Goal: Check status: Check status

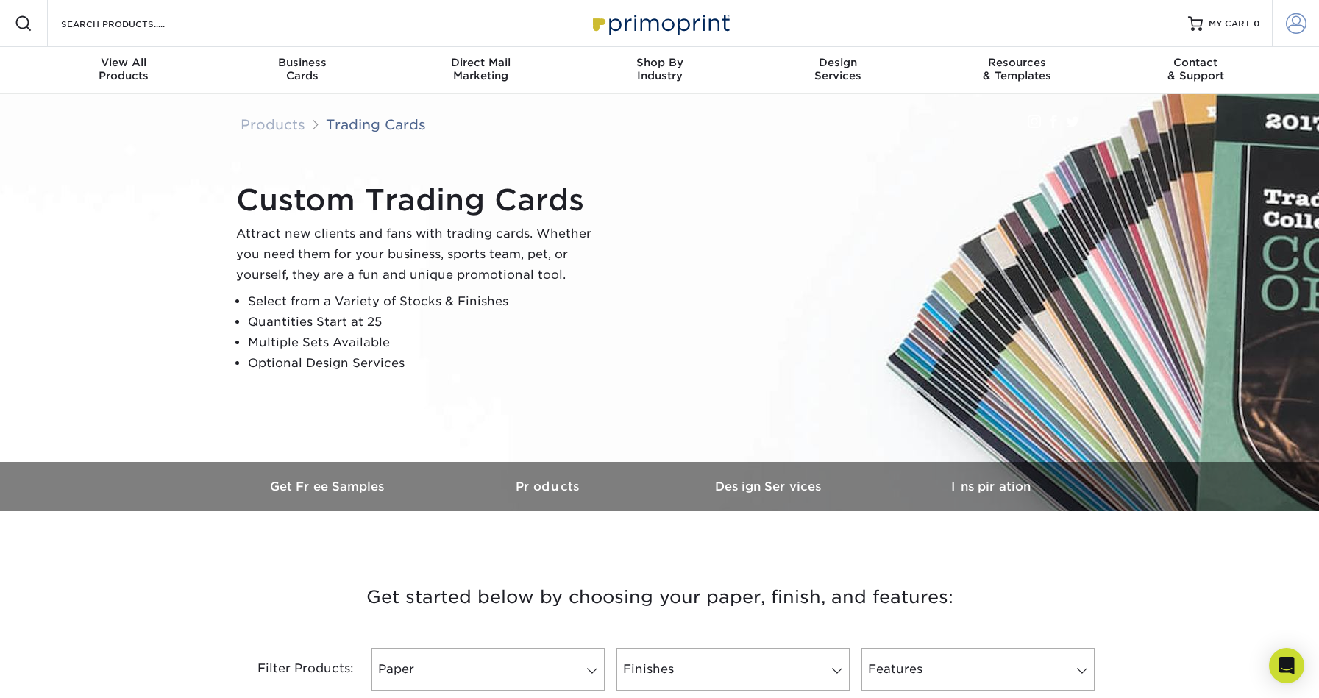
click at [1297, 14] on span at bounding box center [1296, 23] width 21 height 21
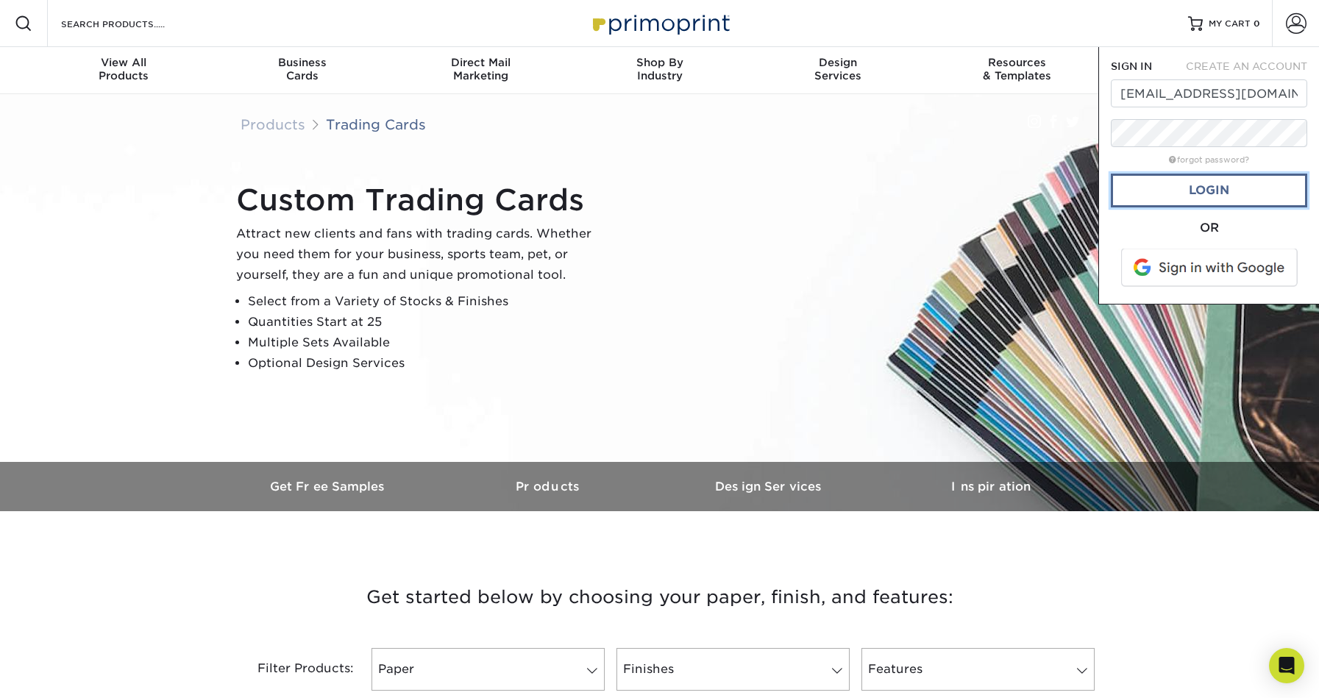
click at [1195, 191] on link "Login" at bounding box center [1209, 191] width 196 height 34
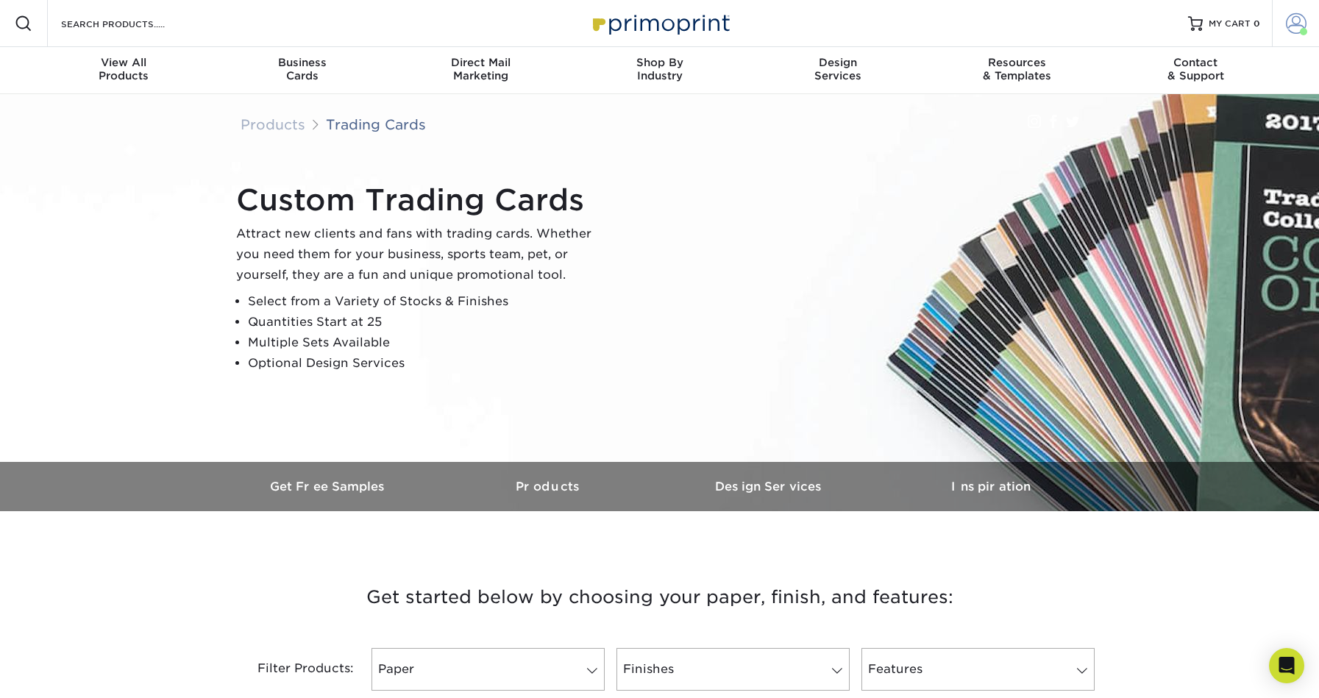
click at [1306, 26] on span at bounding box center [1296, 23] width 21 height 21
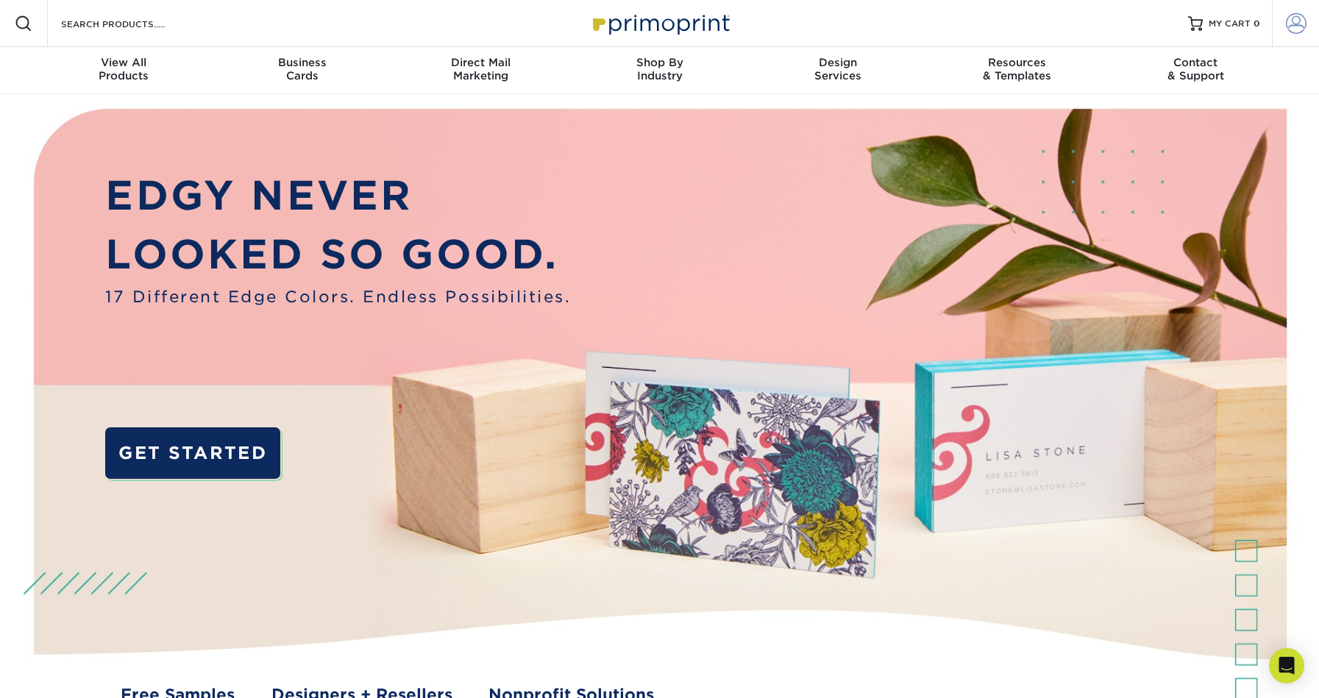
type input "Brandonzelman1@gmail.com"
click at [1292, 26] on span at bounding box center [1296, 23] width 21 height 21
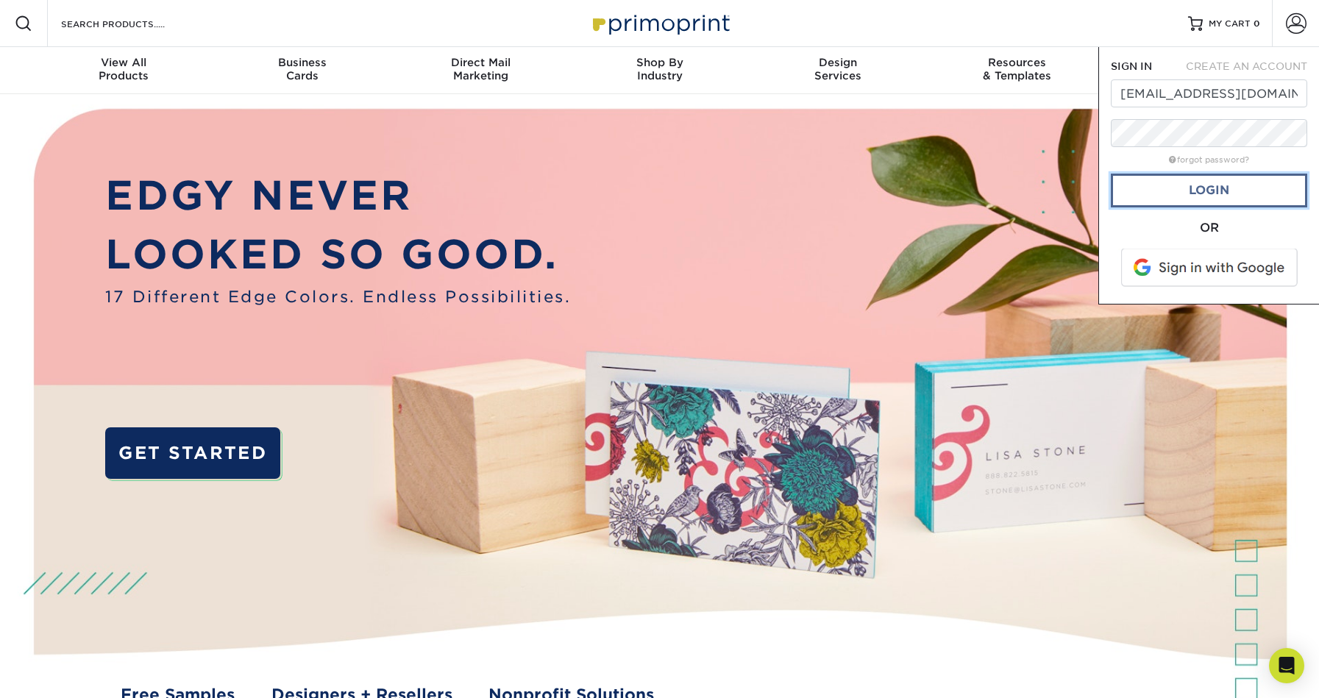
click at [1208, 191] on link "Login" at bounding box center [1209, 191] width 196 height 34
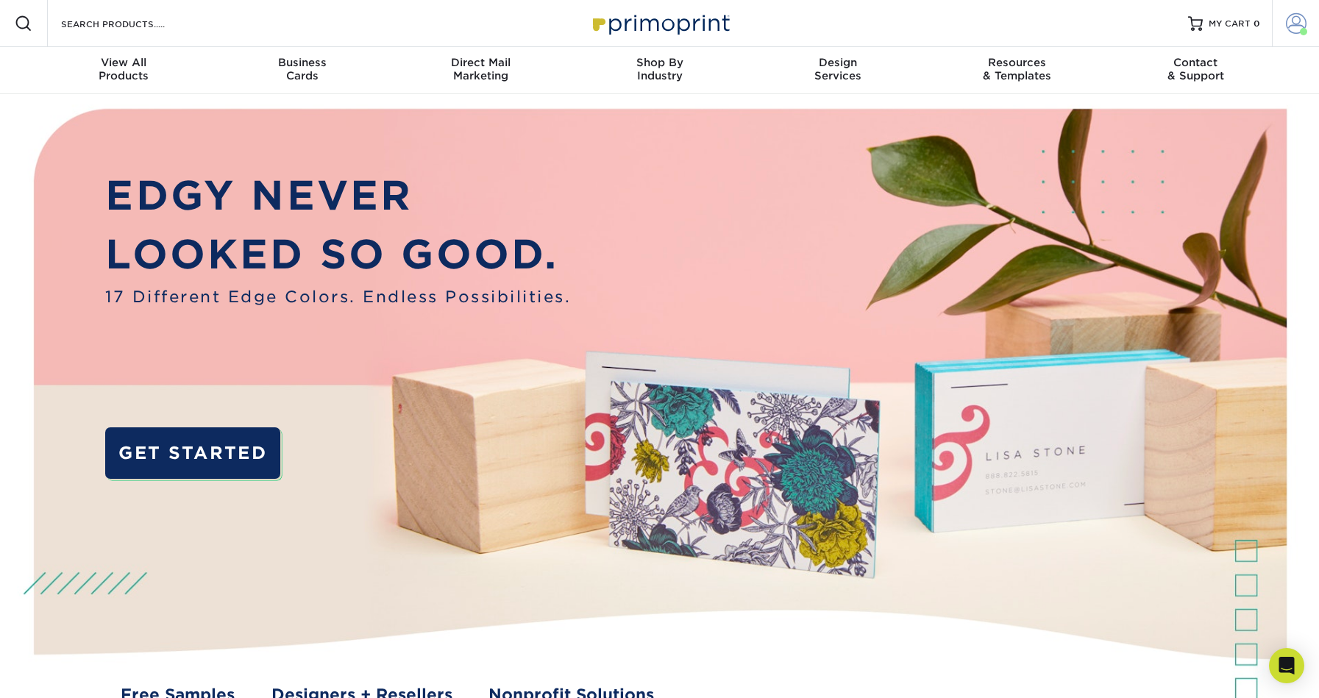
click at [1295, 23] on span at bounding box center [1296, 23] width 21 height 21
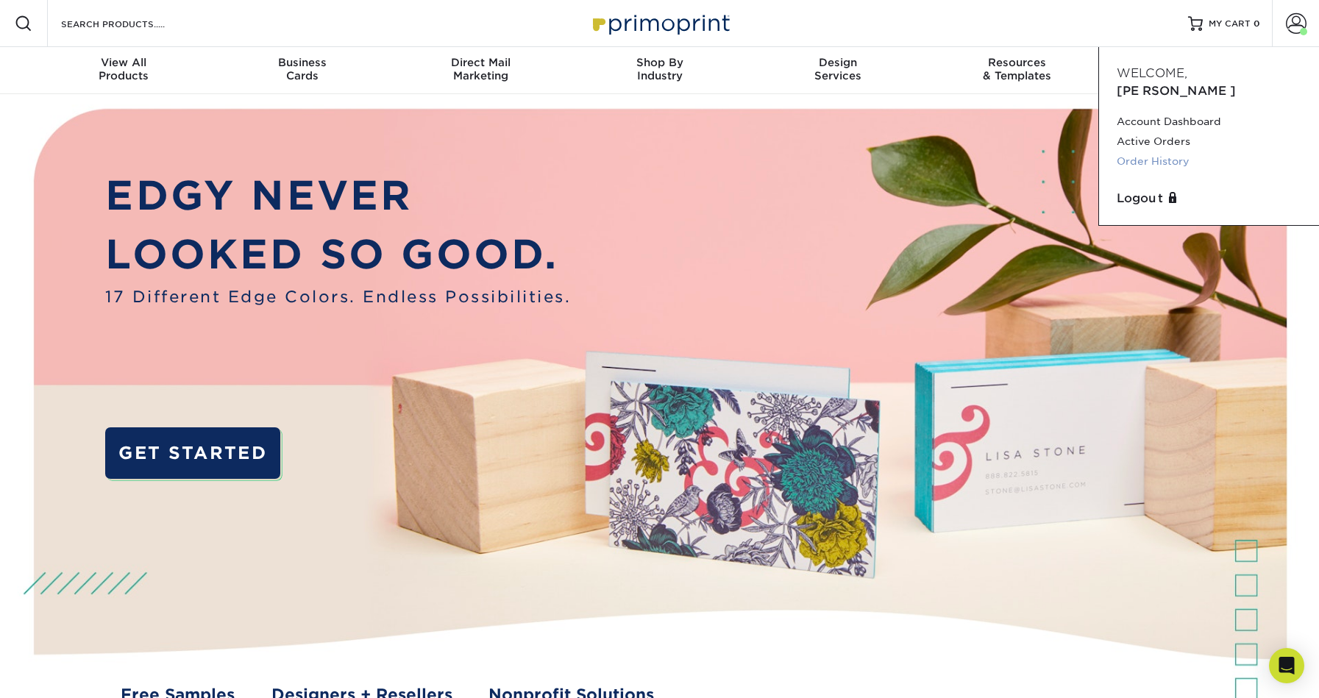
click at [1153, 152] on link "Order History" at bounding box center [1209, 162] width 185 height 20
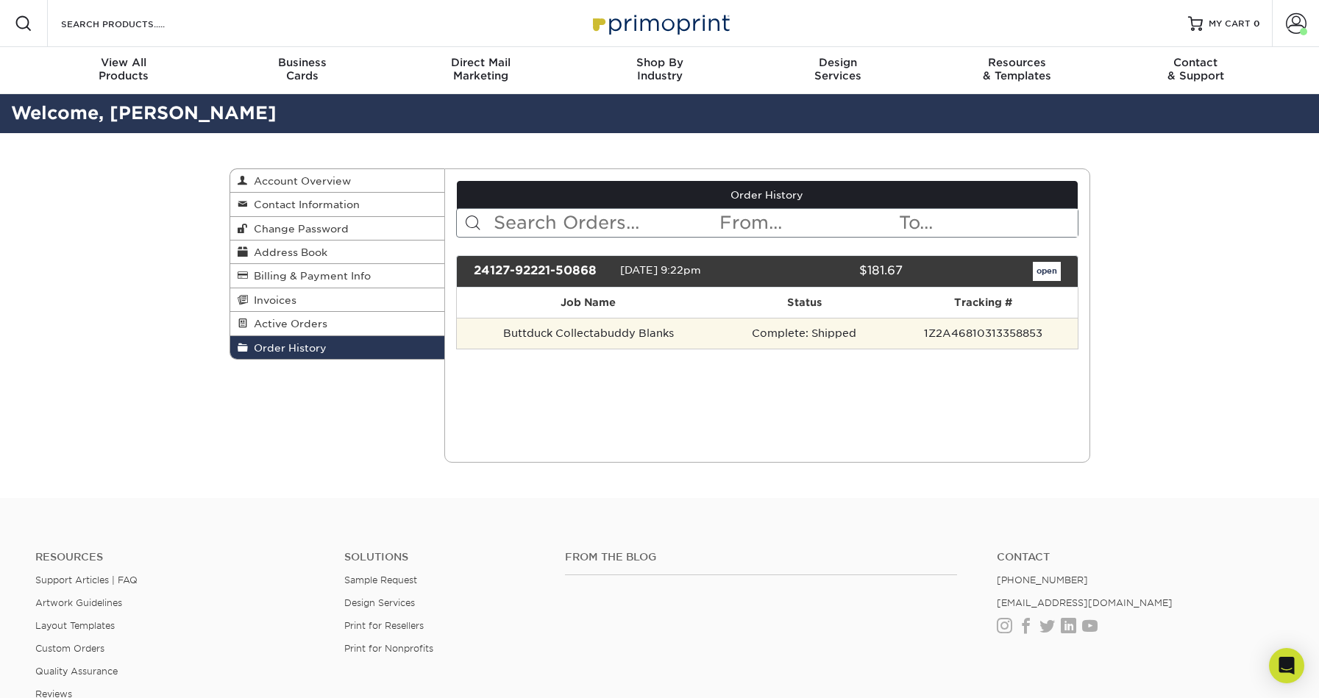
click at [656, 335] on td "Buttduck Collectabuddy Blanks" at bounding box center [588, 333] width 263 height 31
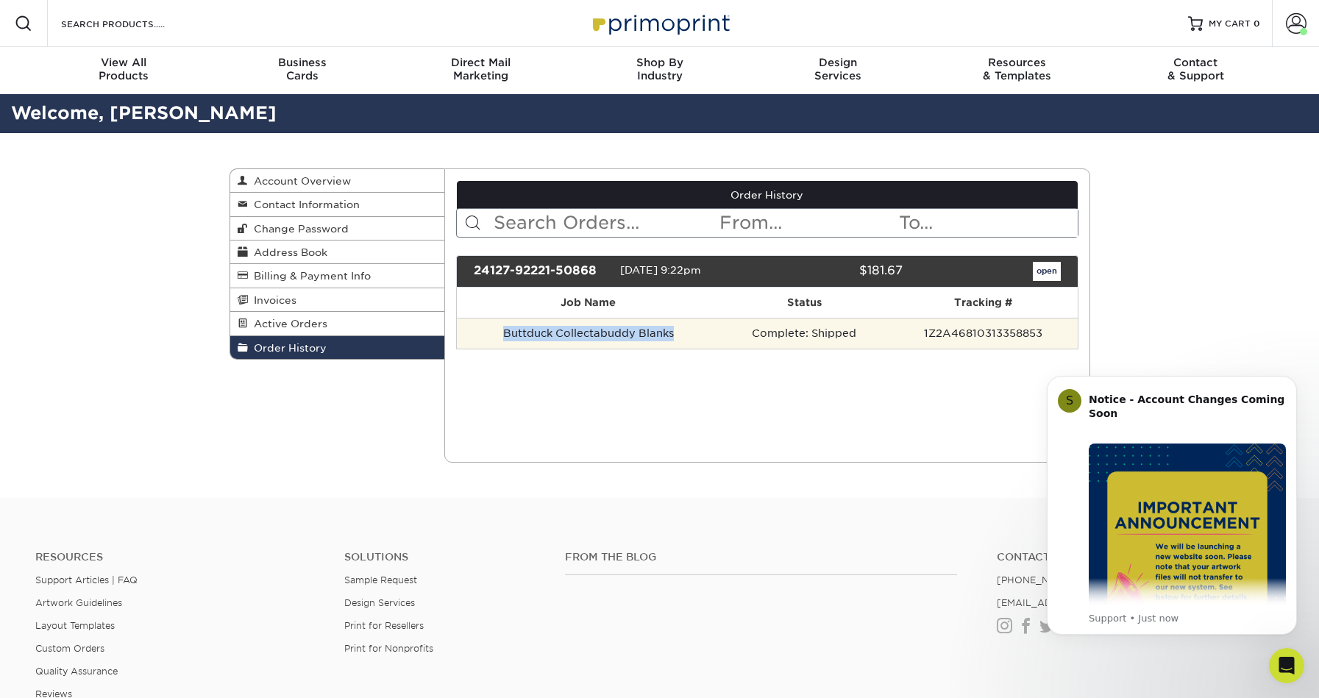
drag, startPoint x: 656, startPoint y: 335, endPoint x: 483, endPoint y: 332, distance: 173.6
click at [482, 332] on td "Buttduck Collectabuddy Blanks" at bounding box center [588, 333] width 263 height 31
click at [978, 333] on td "1Z2A46810313358853" at bounding box center [983, 333] width 189 height 31
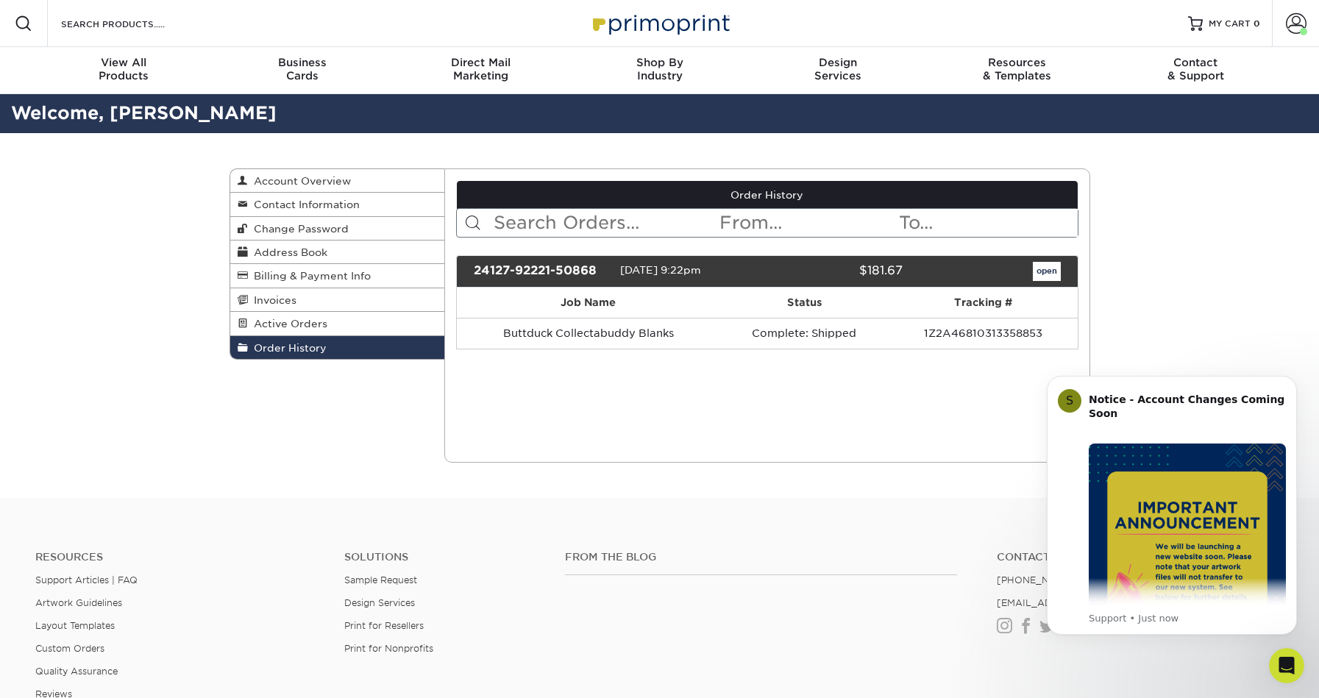
click at [558, 271] on div "24127-92221-50868" at bounding box center [541, 271] width 157 height 19
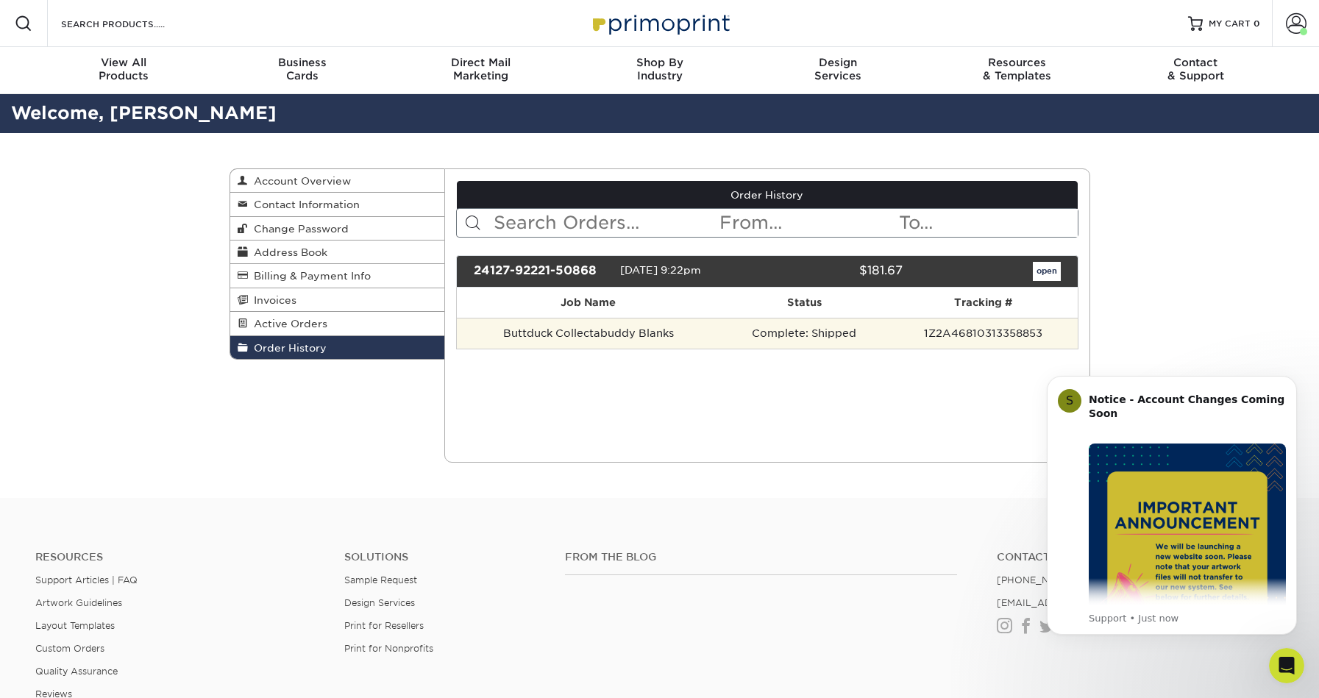
click at [574, 332] on td "Buttduck Collectabuddy Blanks" at bounding box center [588, 333] width 263 height 31
copy tr "Buttduck Collectabuddy Blanks"
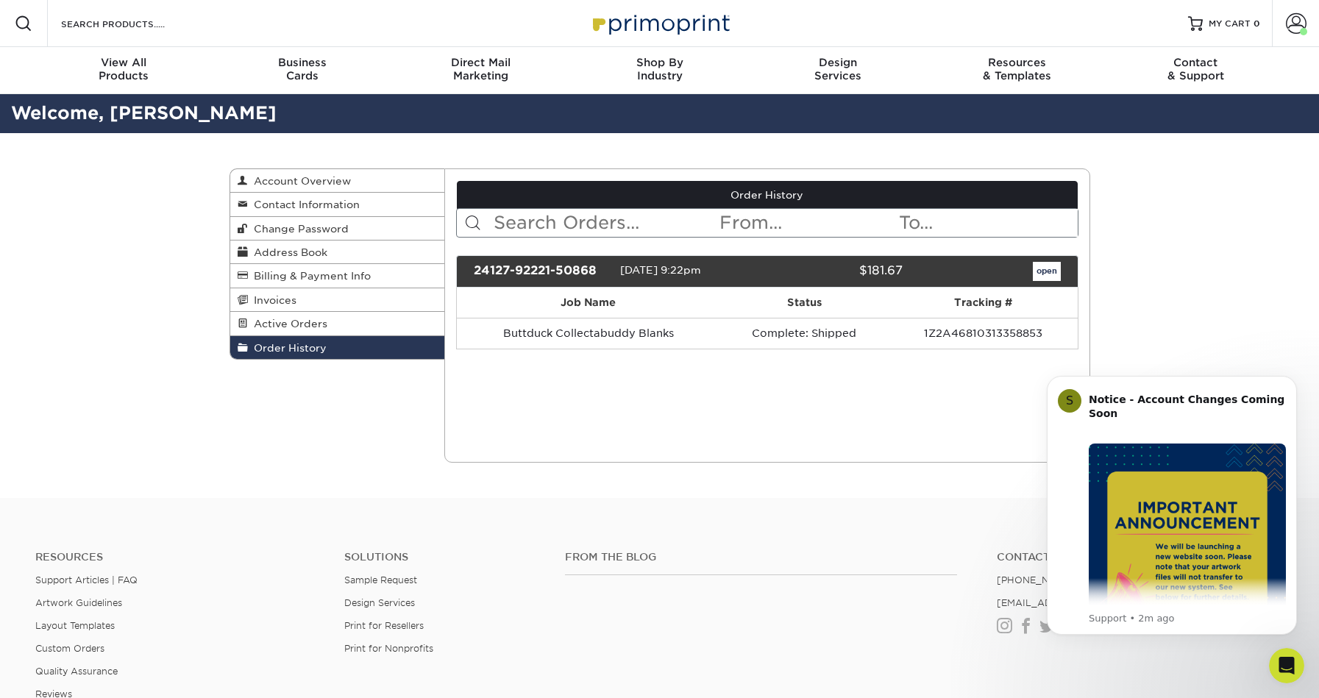
click at [966, 383] on div "Current Orders 0 Active 0 Missing Files" at bounding box center [767, 315] width 646 height 294
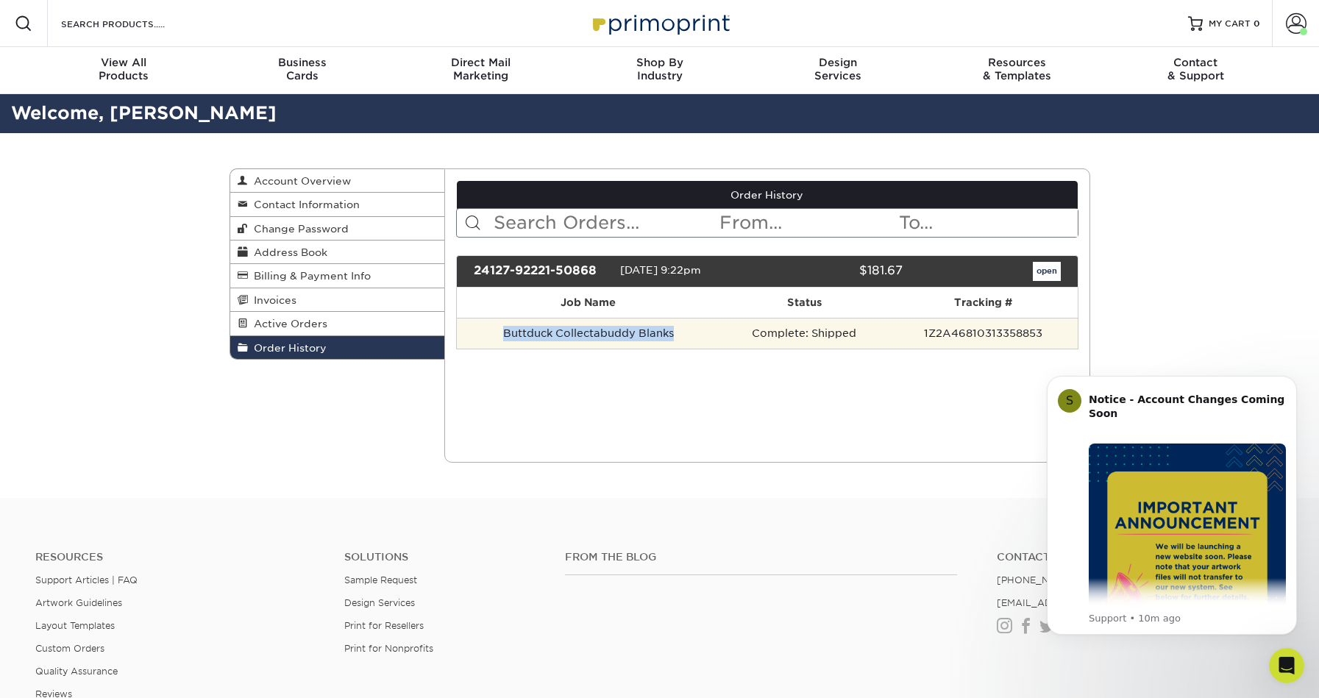
drag, startPoint x: 682, startPoint y: 332, endPoint x: 499, endPoint y: 329, distance: 182.4
click at [499, 329] on td "Buttduck Collectabuddy Blanks" at bounding box center [588, 333] width 263 height 31
copy td "Buttduck Collectabuddy Blanks"
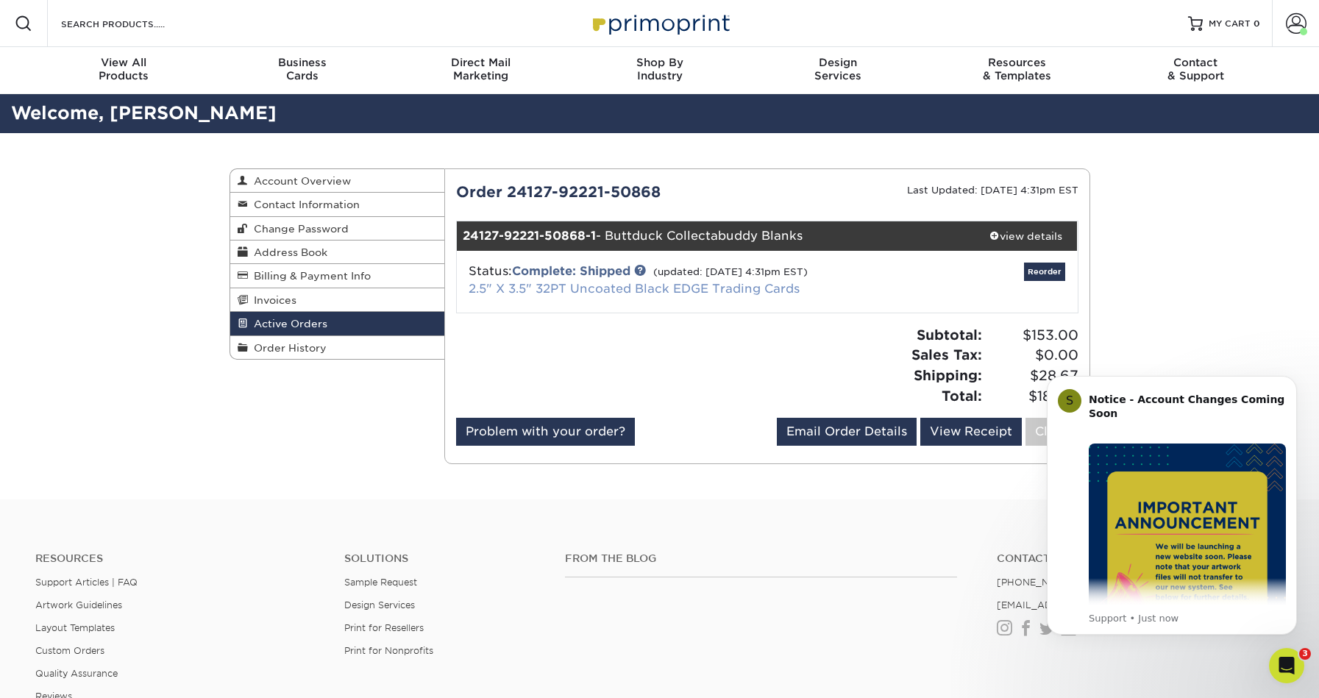
click at [596, 288] on link "2.5" X 3.5" 32PT Uncoated Black EDGE Trading Cards" at bounding box center [634, 289] width 331 height 14
click at [1052, 271] on link "Reorder" at bounding box center [1044, 272] width 41 height 18
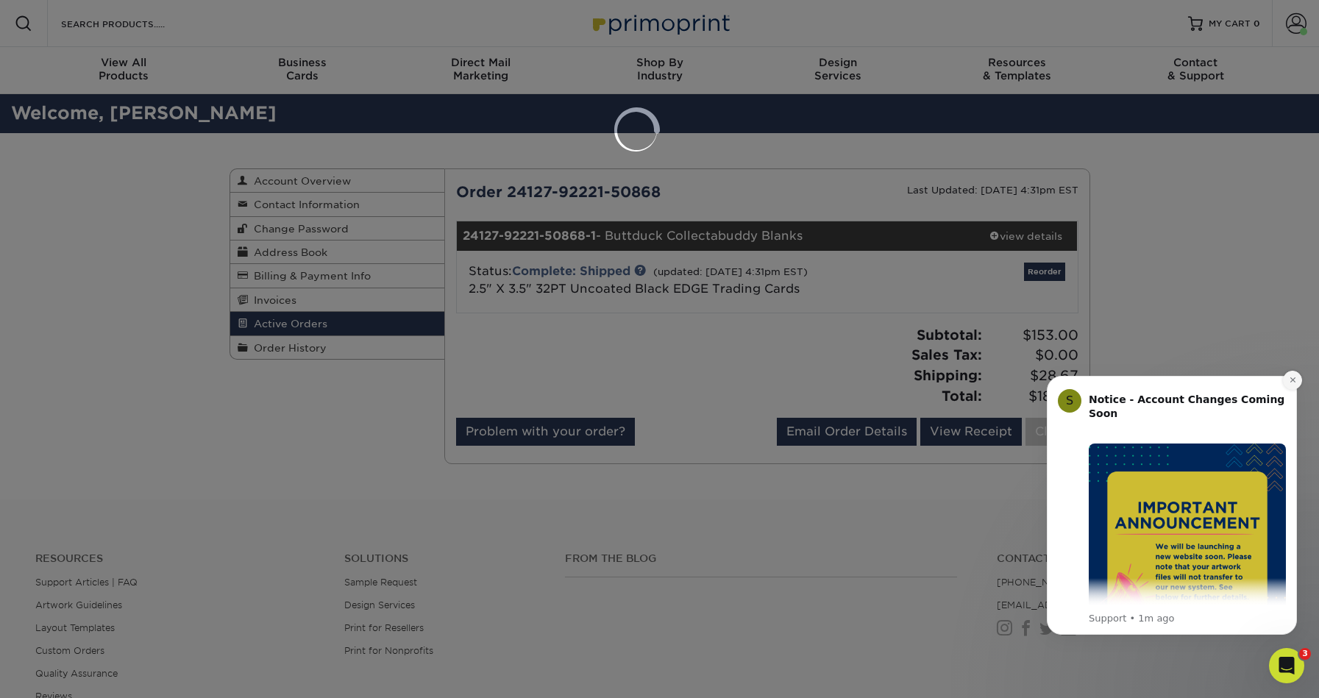
click at [1287, 382] on button "Dismiss notification" at bounding box center [1292, 380] width 19 height 19
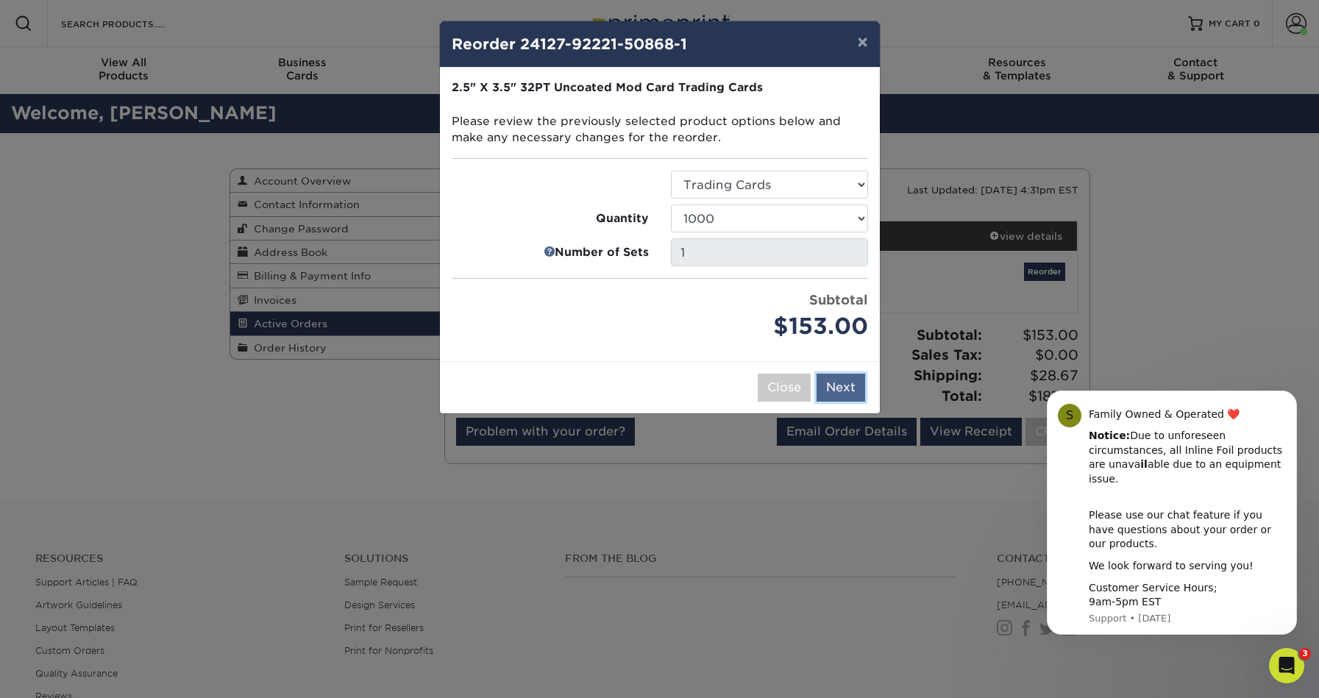
click at [849, 390] on button "Next" at bounding box center [840, 388] width 49 height 28
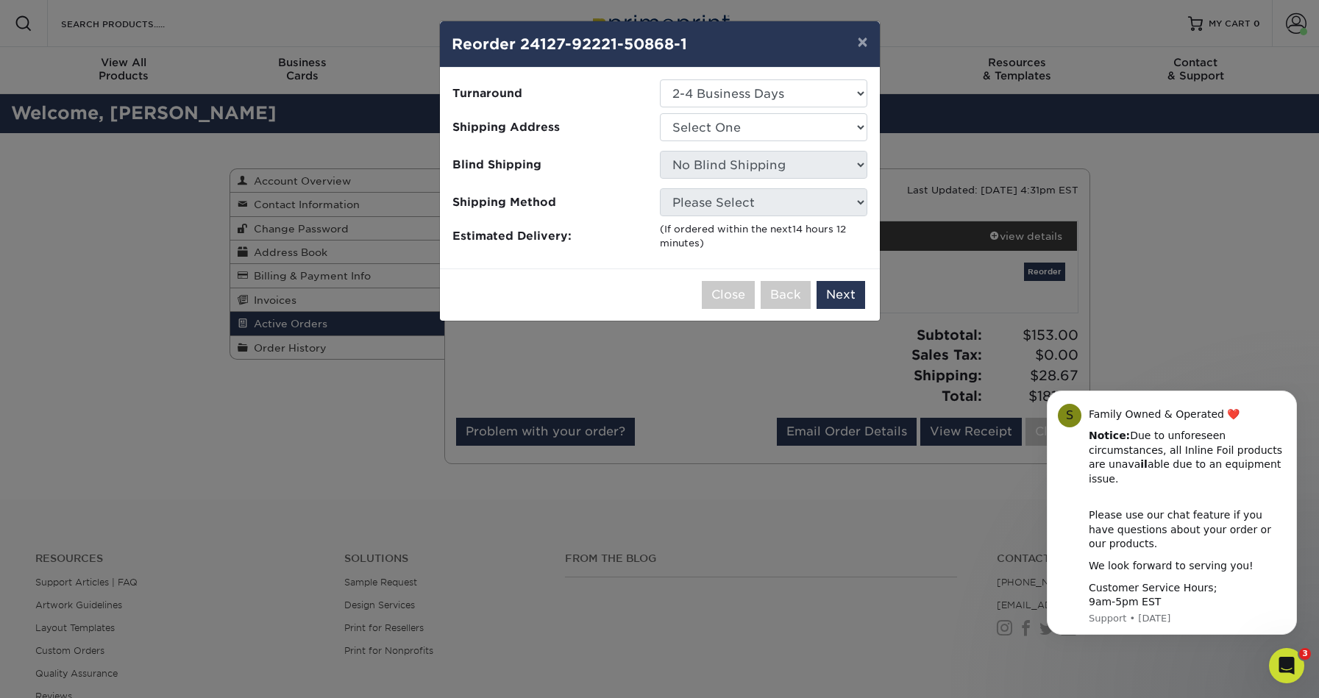
click at [842, 309] on div "Close Back Next Add to Cart" at bounding box center [660, 294] width 440 height 52
click at [842, 302] on button "Next" at bounding box center [840, 295] width 49 height 28
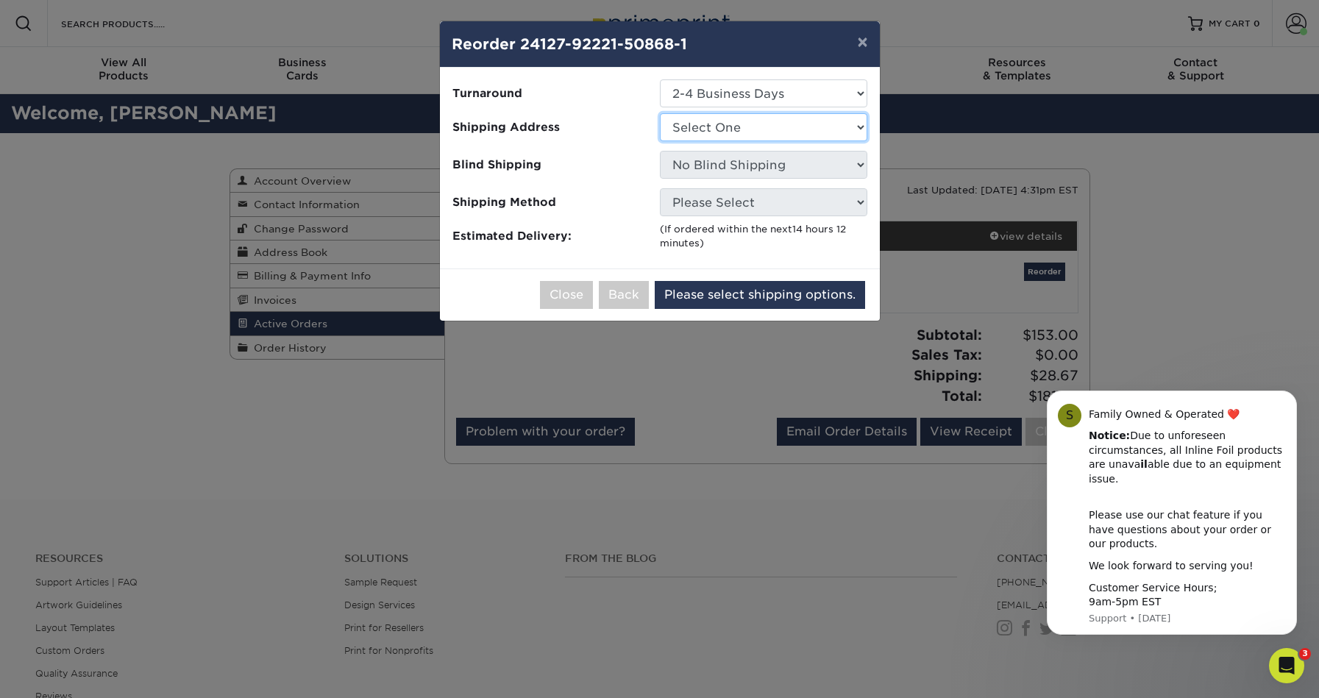
click at [773, 133] on select "Select One BZ Home - 3 BZ HOUSE BZ's bz's place" at bounding box center [763, 127] width 207 height 28
select select "276851"
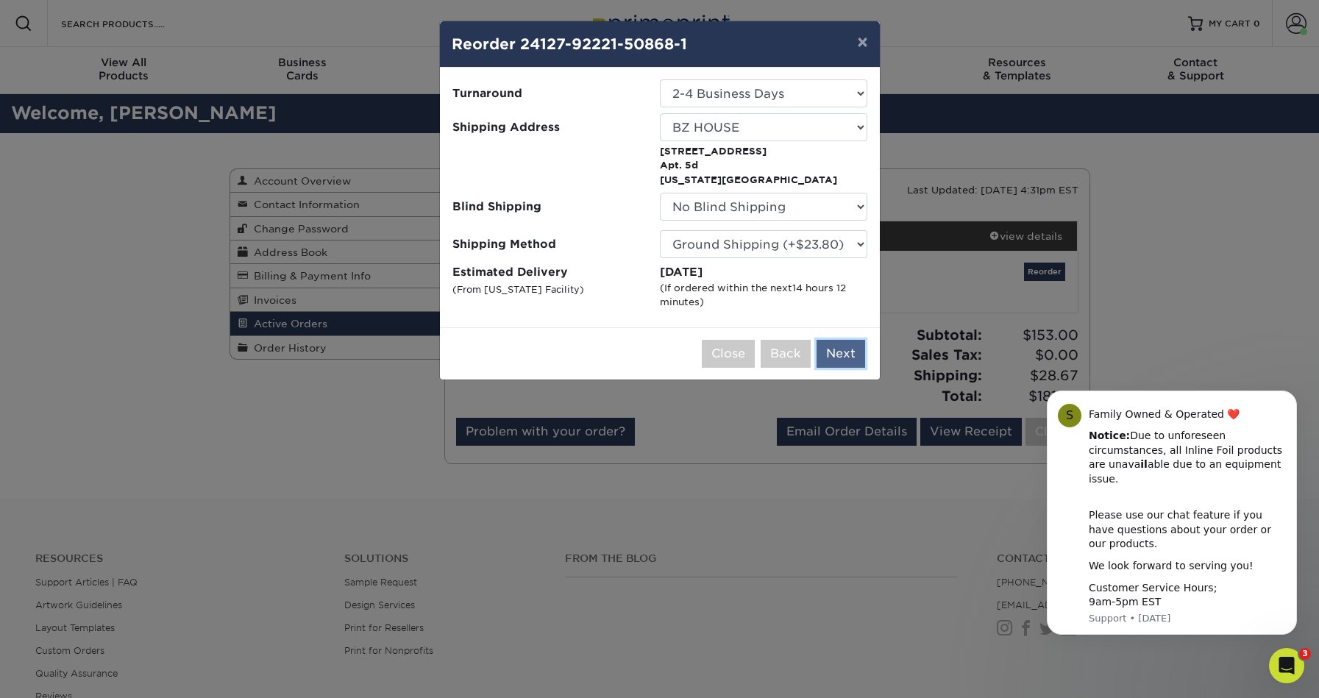
click at [835, 344] on button "Next" at bounding box center [840, 354] width 49 height 28
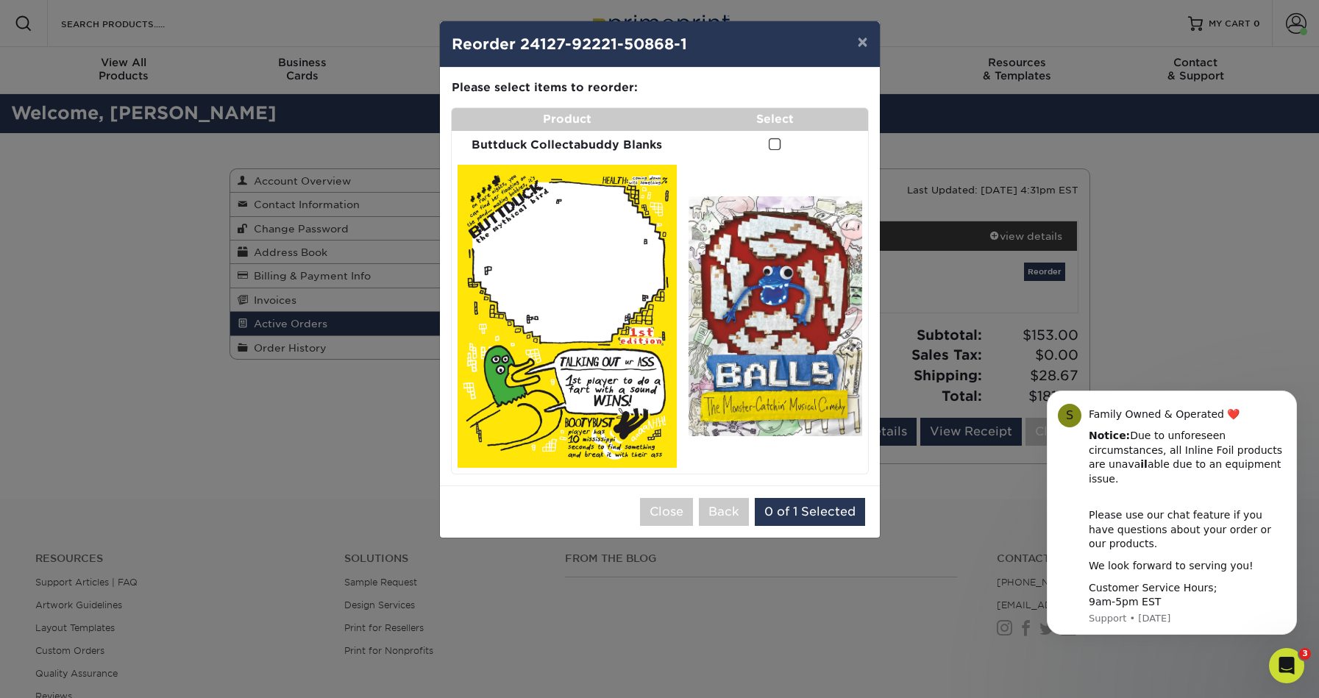
drag, startPoint x: 611, startPoint y: 285, endPoint x: 933, endPoint y: 115, distance: 364.6
click div "× Reorder 24127-92221-50868-1 Please select all options to continue. Only quant…" at bounding box center [659, 349] width 1319 height 698
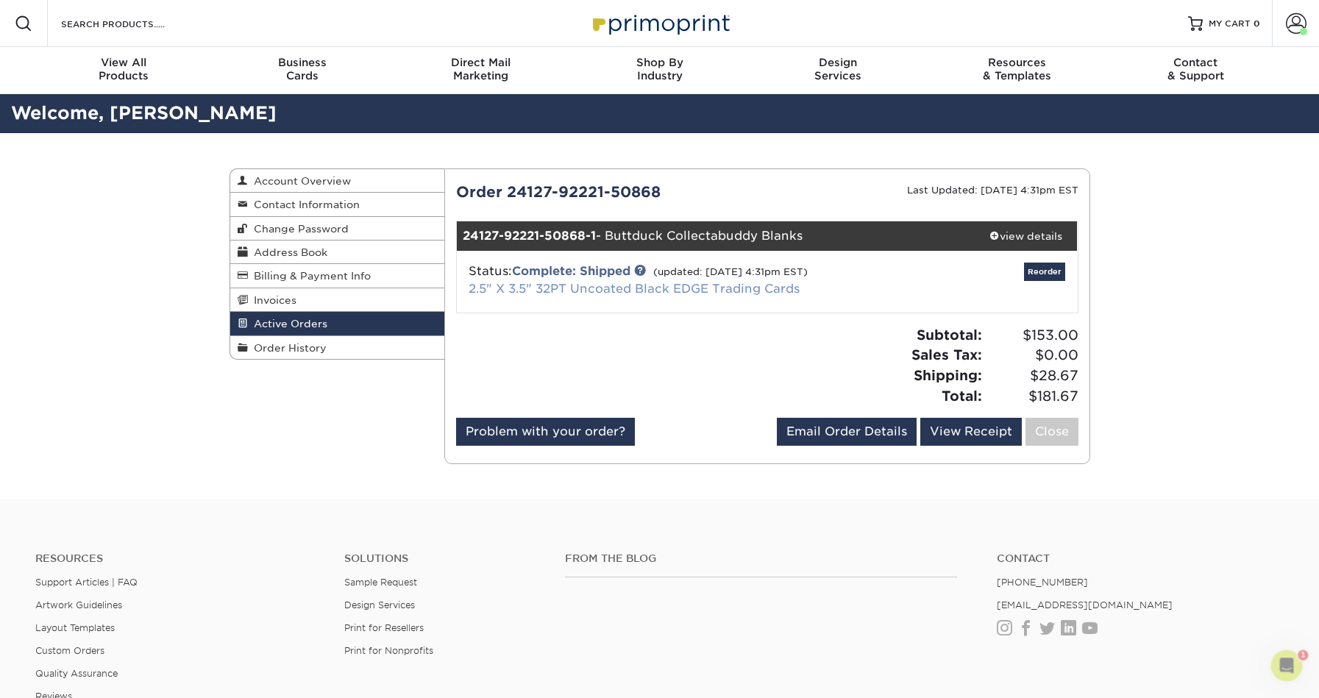
click at [597, 289] on link "2.5" X 3.5" 32PT Uncoated Black EDGE Trading Cards" at bounding box center [634, 289] width 331 height 14
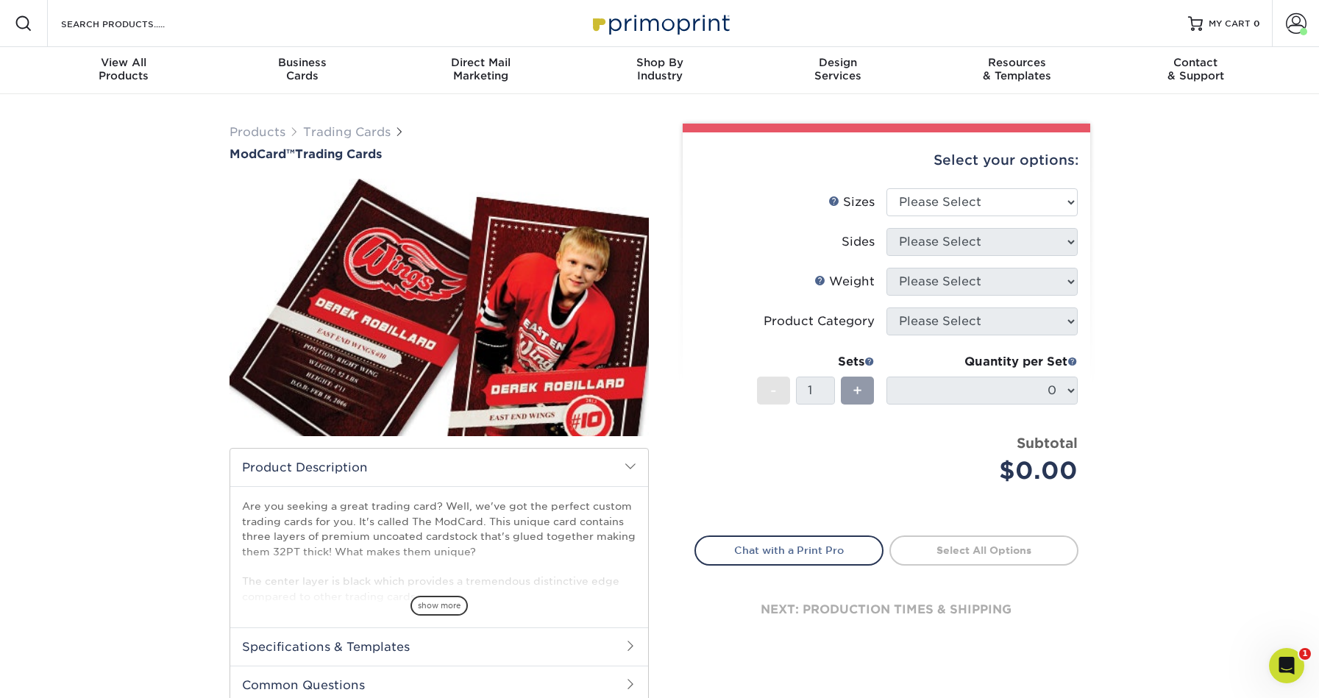
scroll to position [29, 0]
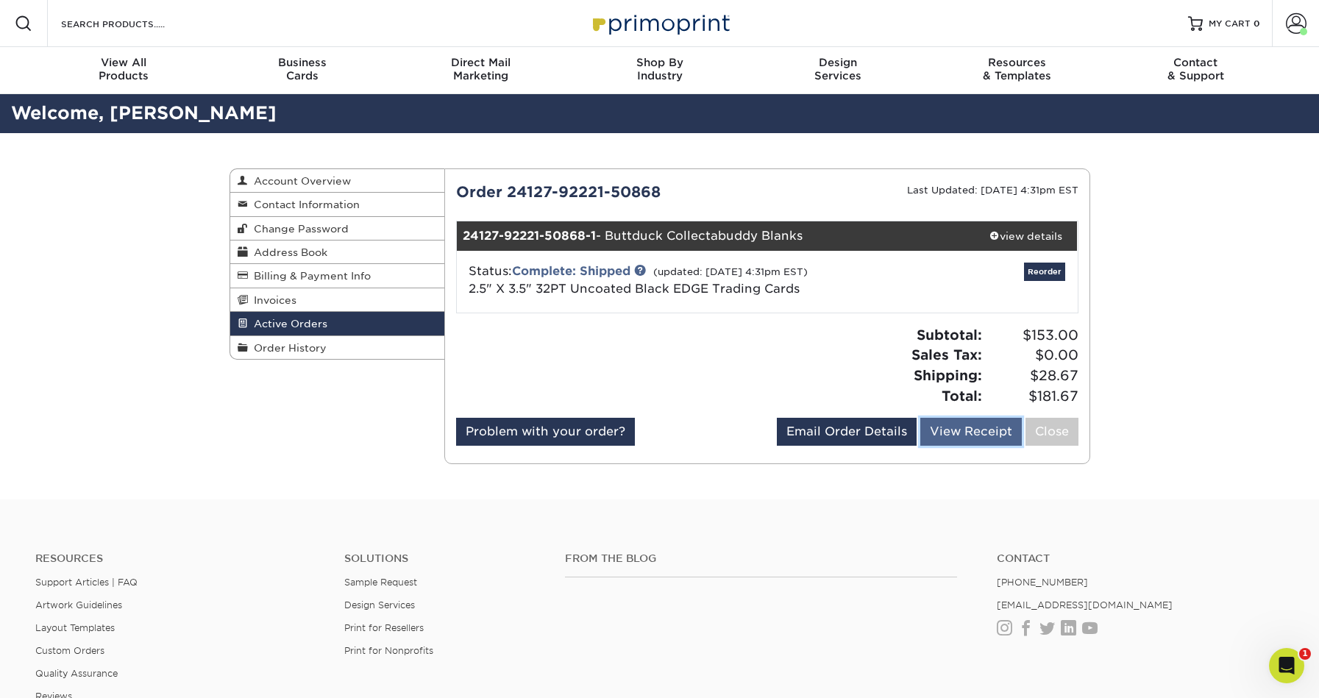
click at [970, 431] on link "View Receipt" at bounding box center [971, 432] width 102 height 28
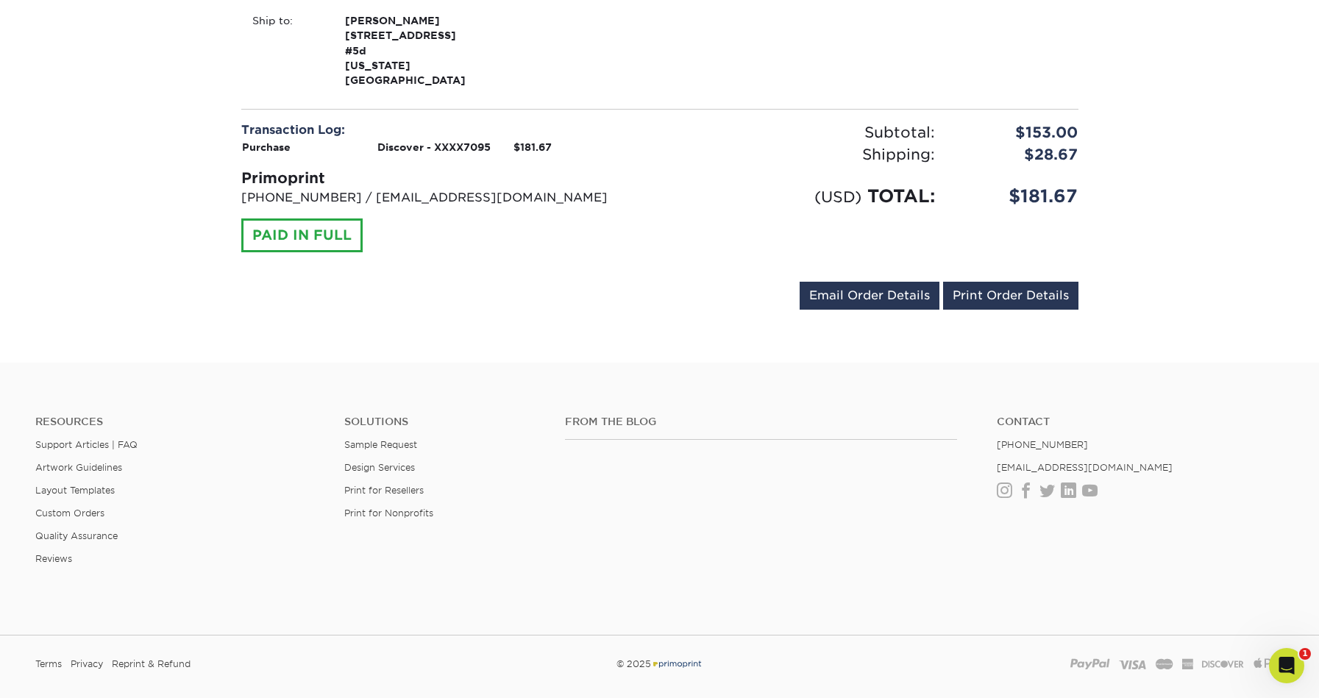
scroll to position [367, 0]
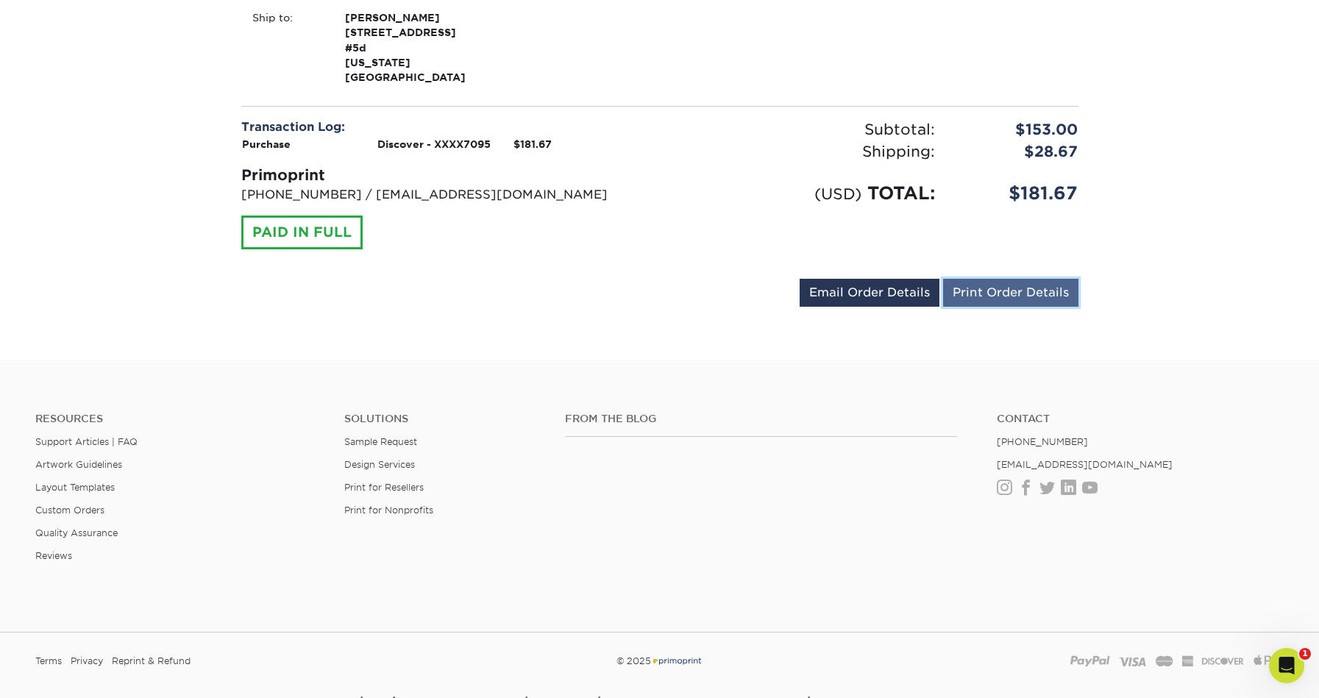
click at [953, 279] on link "Print Order Details" at bounding box center [1010, 293] width 135 height 28
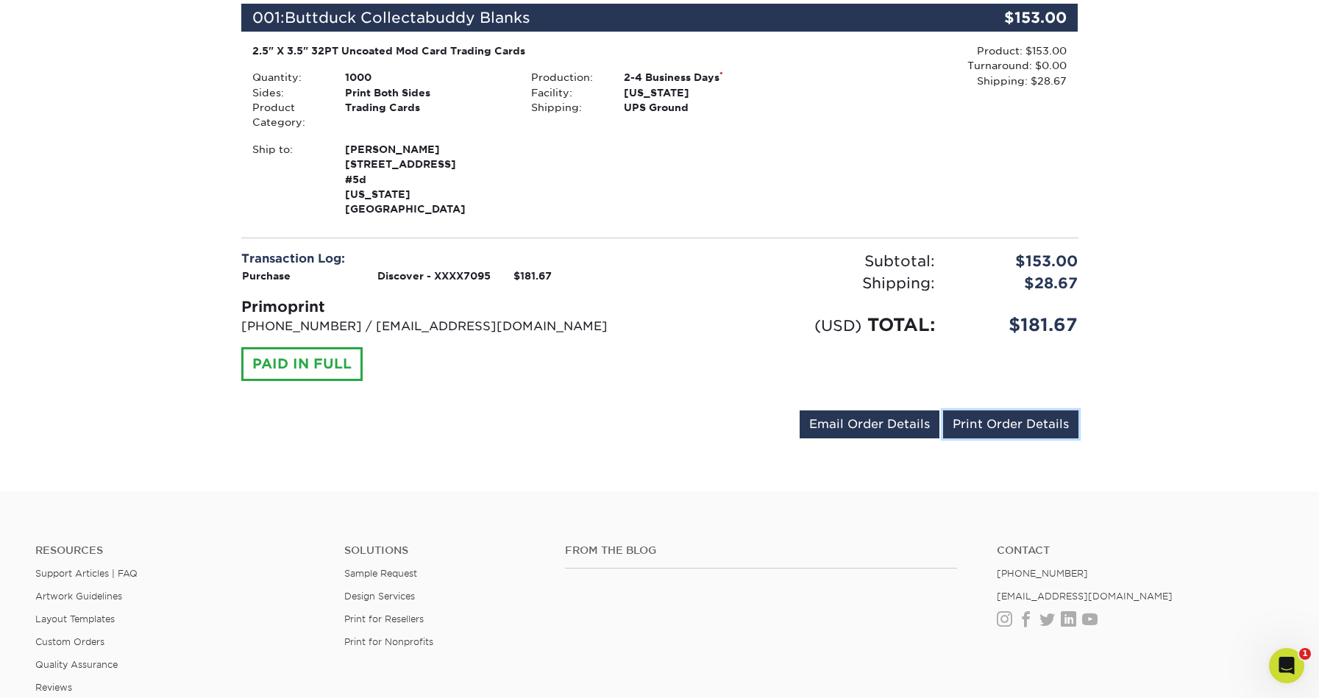
scroll to position [0, 0]
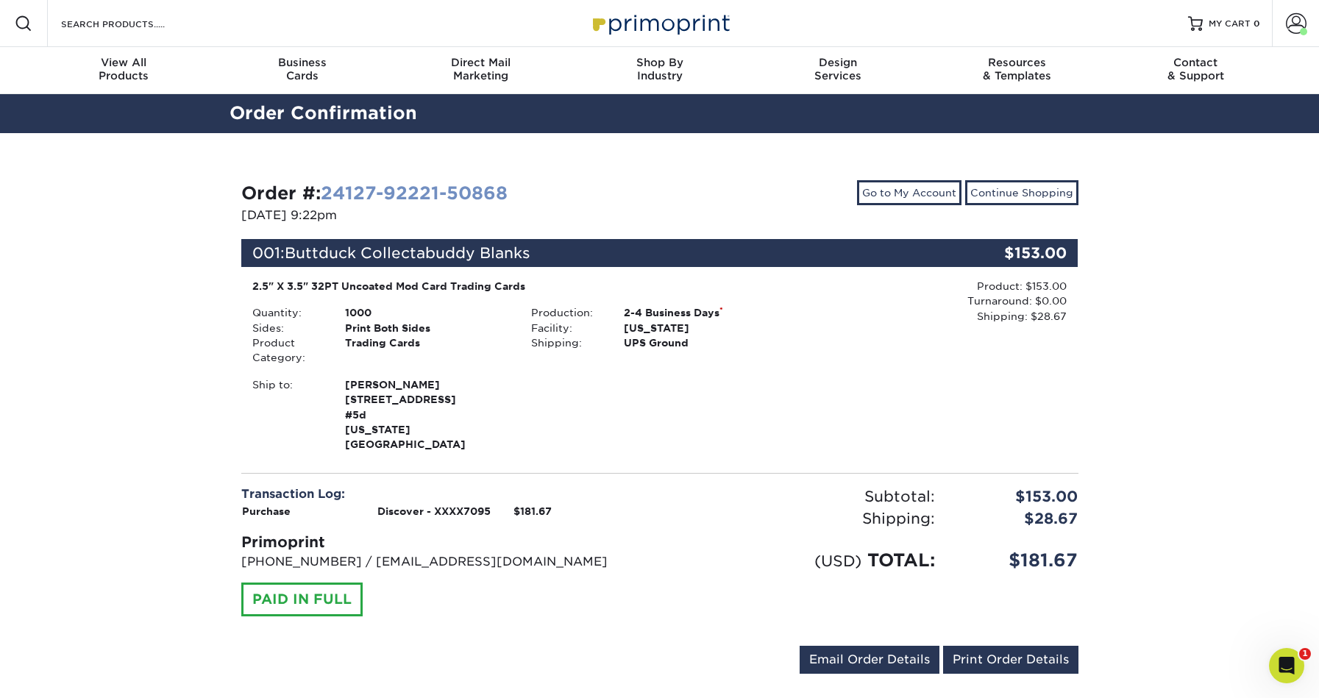
click at [370, 186] on link "24127-92221-50868" at bounding box center [414, 192] width 187 height 21
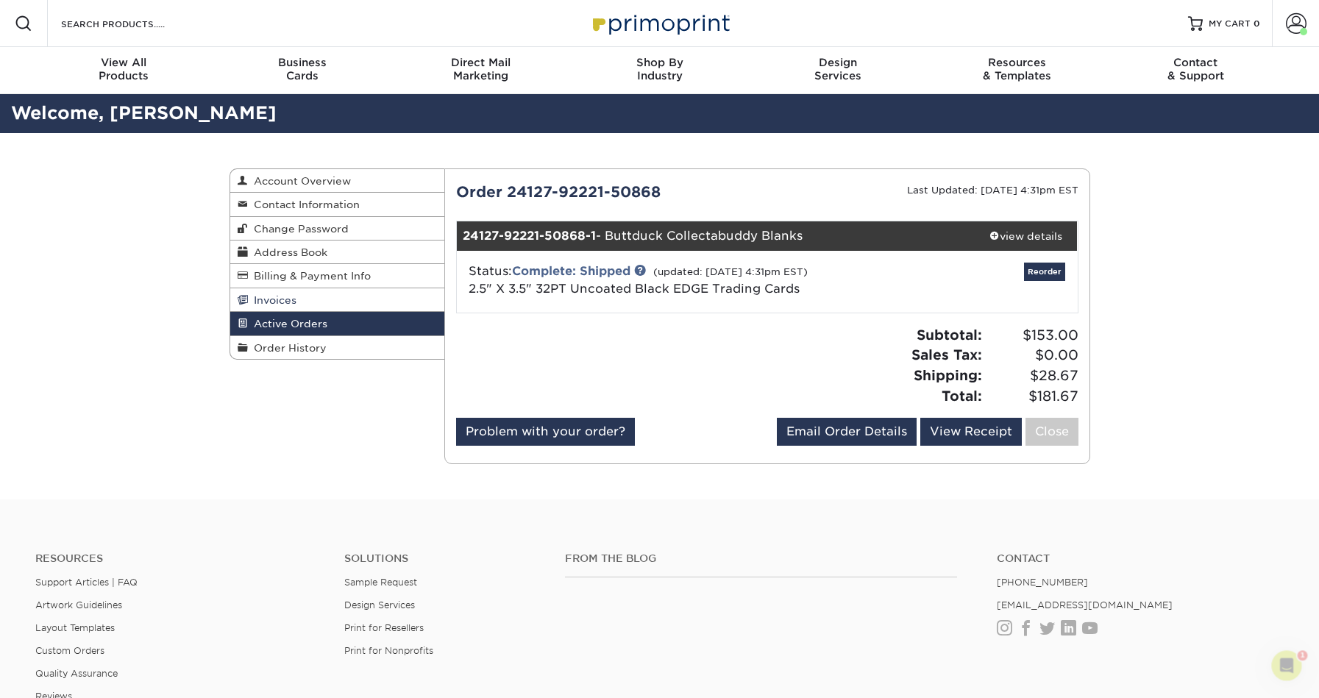
click at [349, 303] on link "Invoices" at bounding box center [337, 300] width 215 height 24
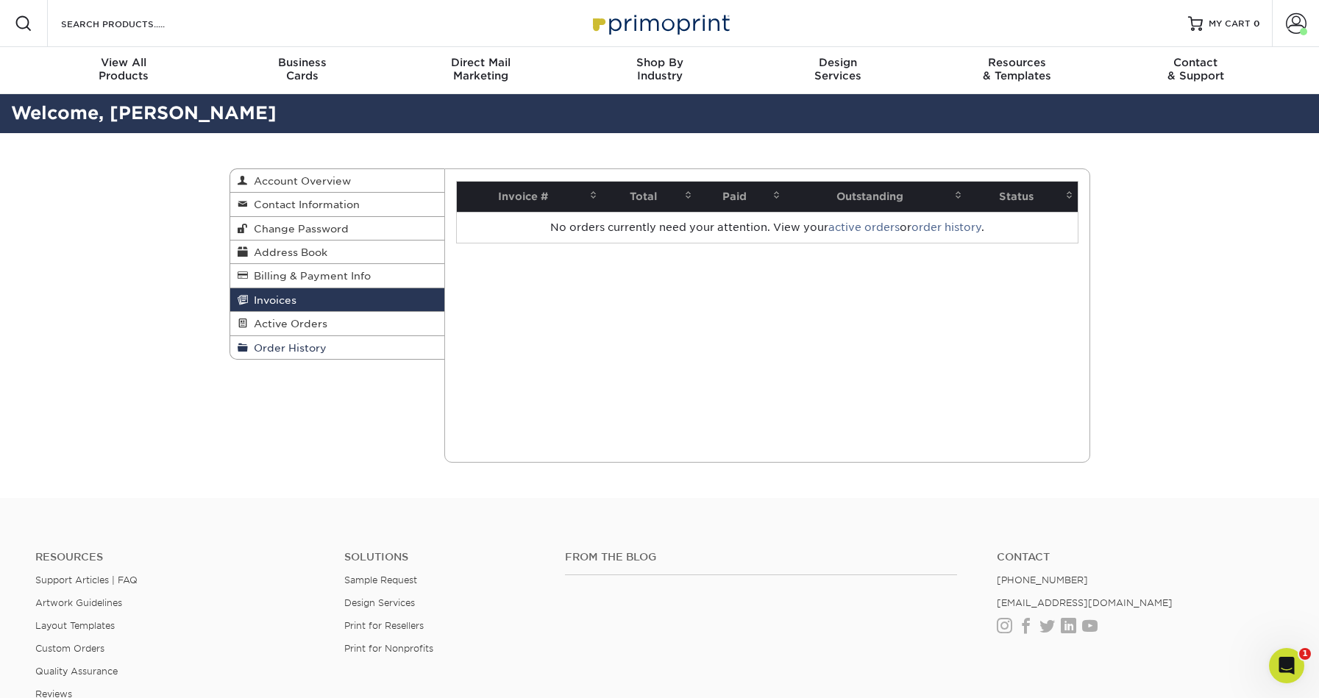
click at [356, 352] on link "Order History" at bounding box center [337, 347] width 215 height 23
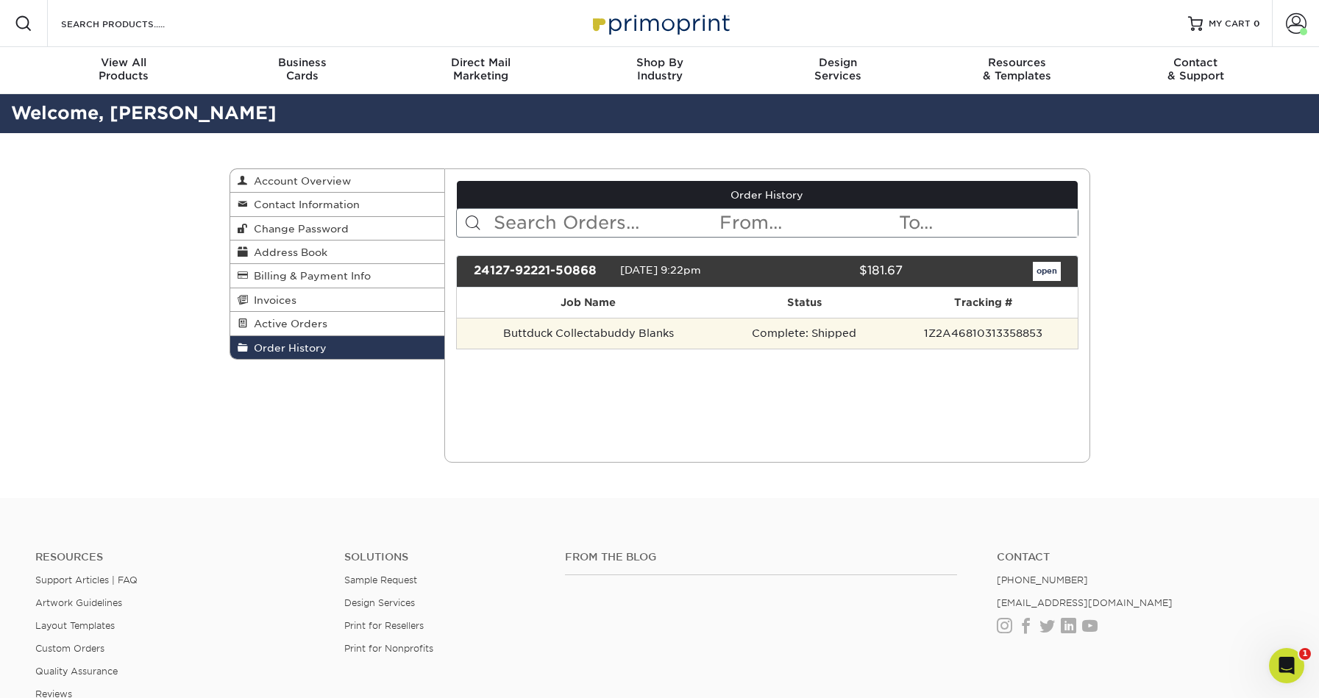
click at [954, 329] on td "1Z2A46810313358853" at bounding box center [983, 333] width 189 height 31
click at [917, 333] on td "1Z2A46810313358853" at bounding box center [983, 333] width 189 height 31
click at [629, 332] on td "Buttduck Collectabuddy Blanks" at bounding box center [588, 333] width 263 height 31
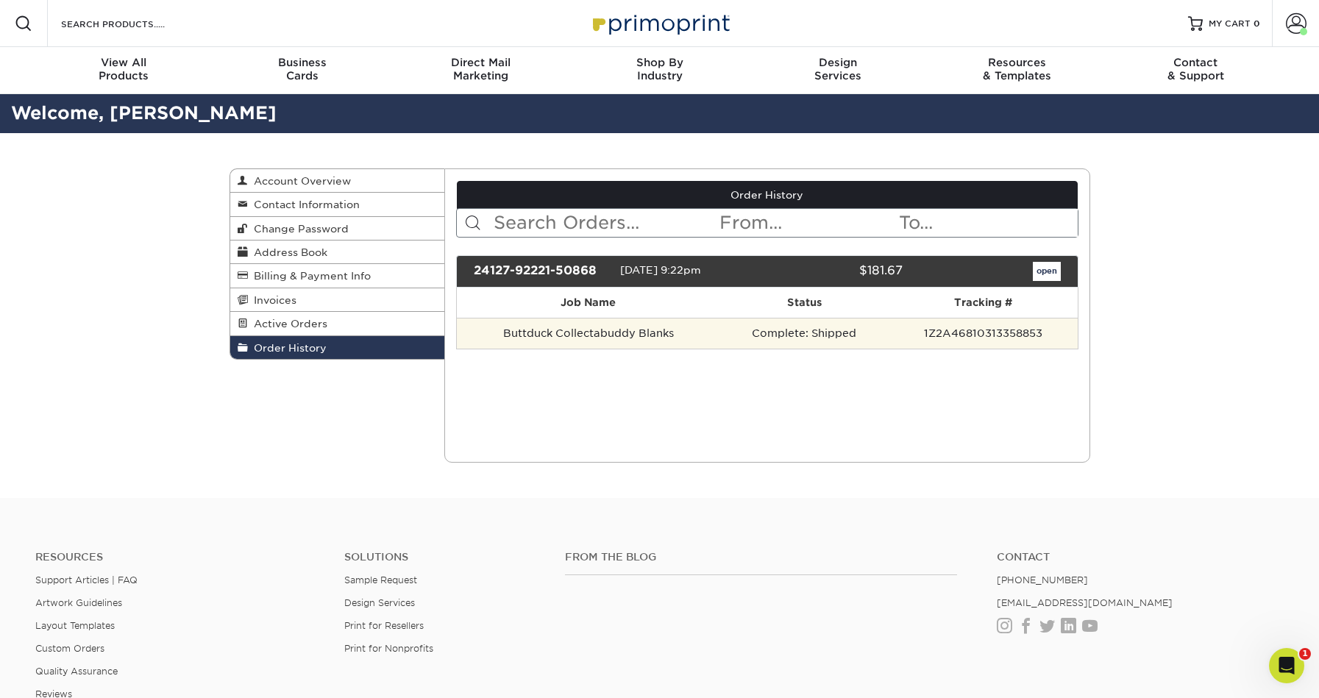
click at [939, 330] on td "1Z2A46810313358853" at bounding box center [983, 333] width 189 height 31
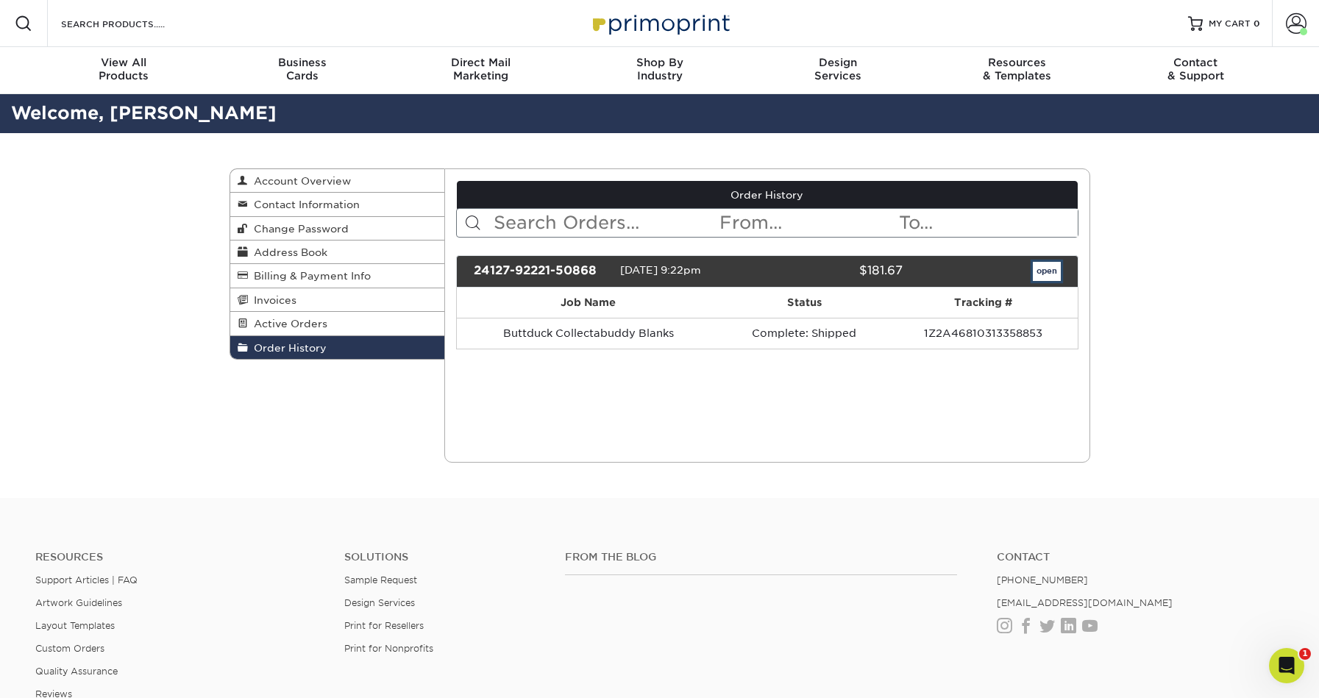
click at [1045, 268] on link "open" at bounding box center [1047, 271] width 28 height 19
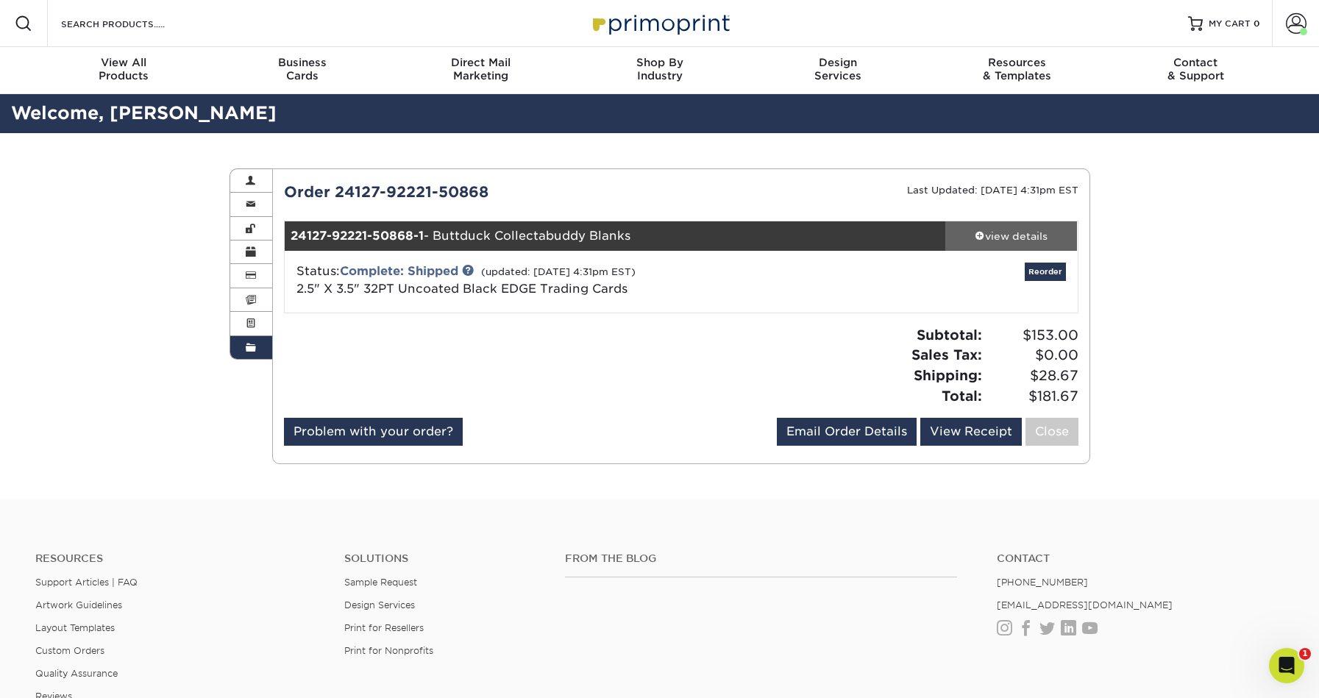
click at [1018, 234] on div "view details" at bounding box center [1011, 236] width 132 height 15
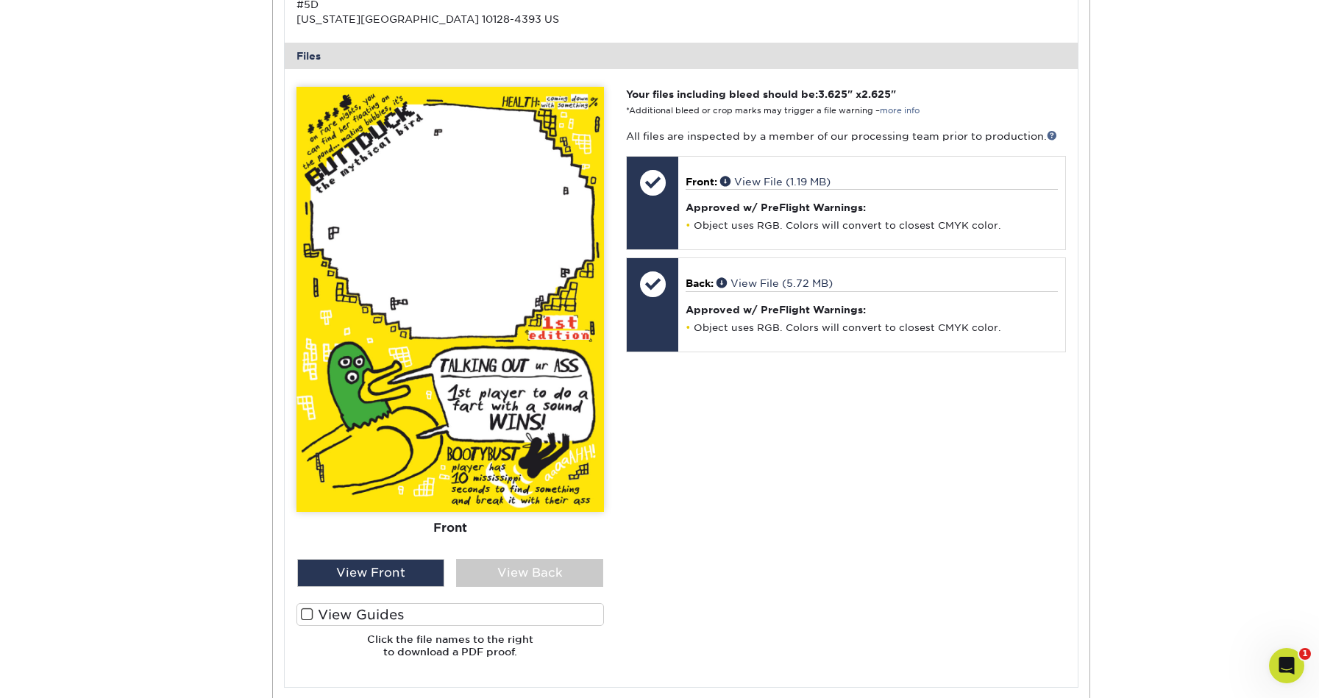
scroll to position [514, 0]
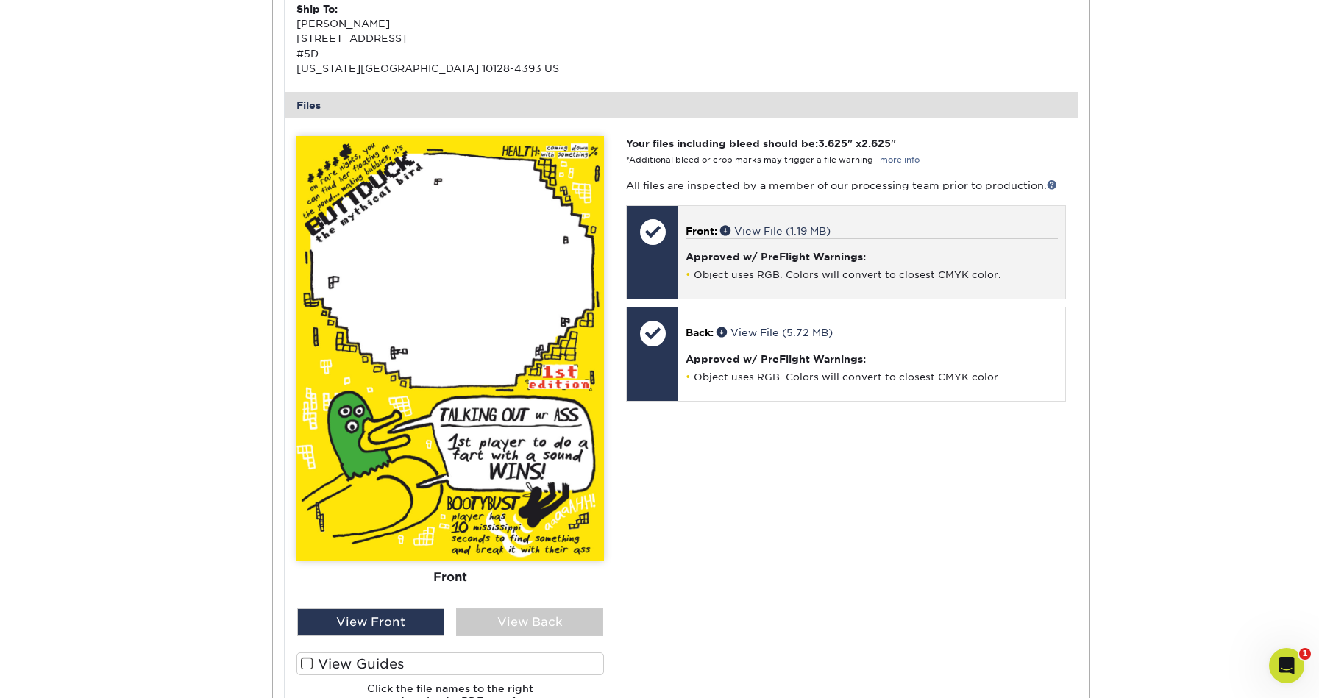
click at [659, 234] on div at bounding box center [652, 231] width 51 height 51
click at [758, 249] on div "Approved w/ PreFlight Warnings: Object uses RGB. Colors will convert to closest…" at bounding box center [871, 259] width 371 height 43
click at [889, 279] on li "Object uses RGB. Colors will convert to closest CMYK color." at bounding box center [871, 274] width 371 height 13
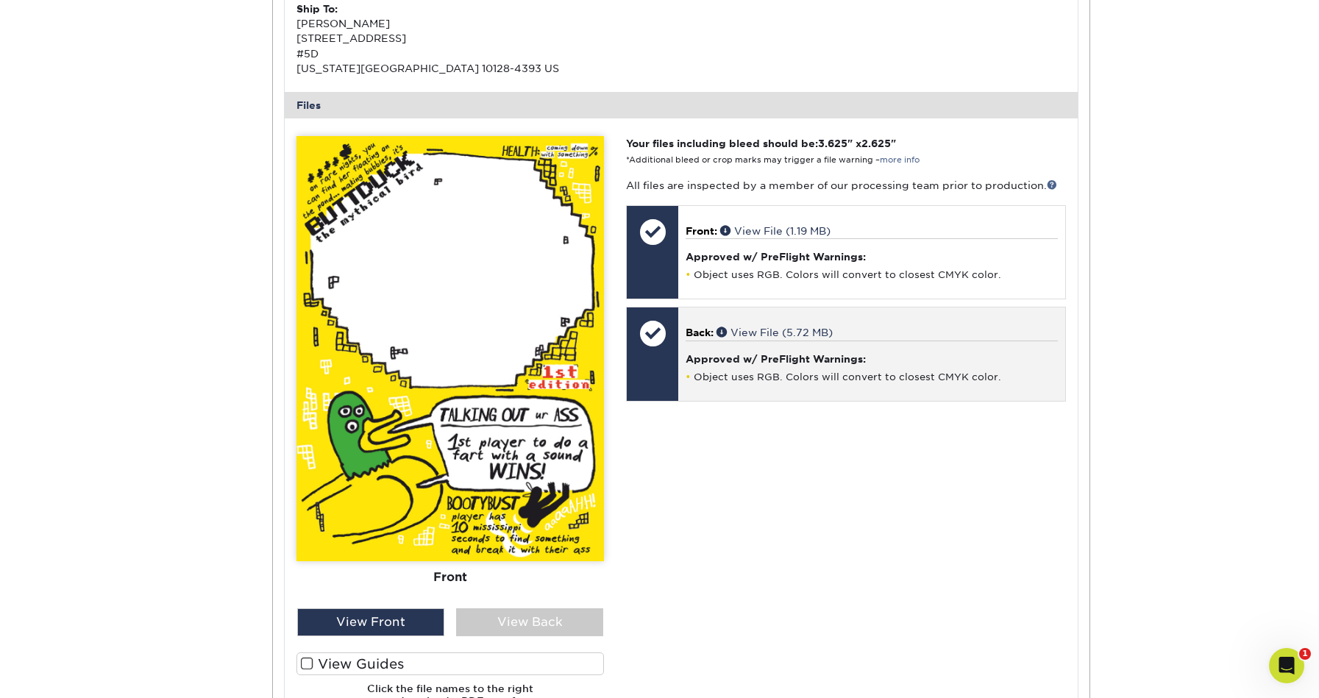
click at [834, 361] on h4 "Approved w/ PreFlight Warnings:" at bounding box center [871, 359] width 371 height 12
click at [808, 382] on li "Object uses RGB. Colors will convert to closest CMYK color." at bounding box center [871, 377] width 371 height 13
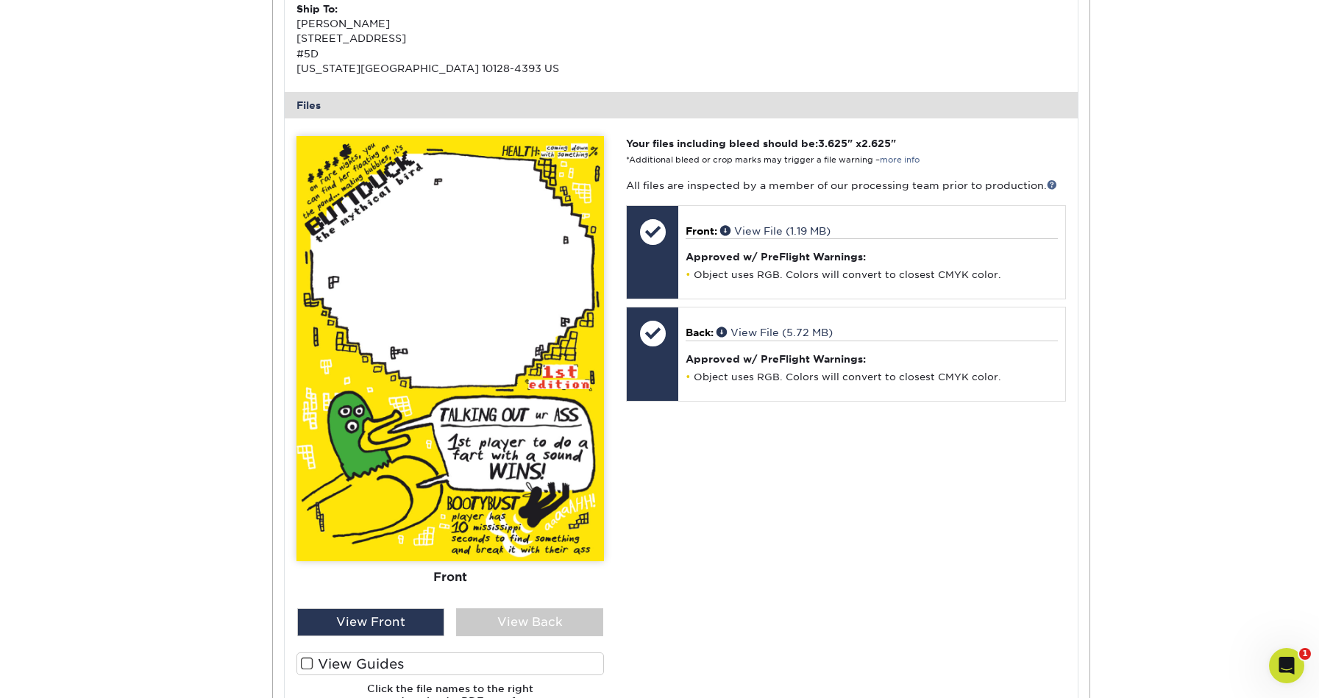
click at [808, 463] on div "Your files including bleed should be: 3.625 " x 2.625 " *Additional bleed or cr…" at bounding box center [845, 427] width 461 height 583
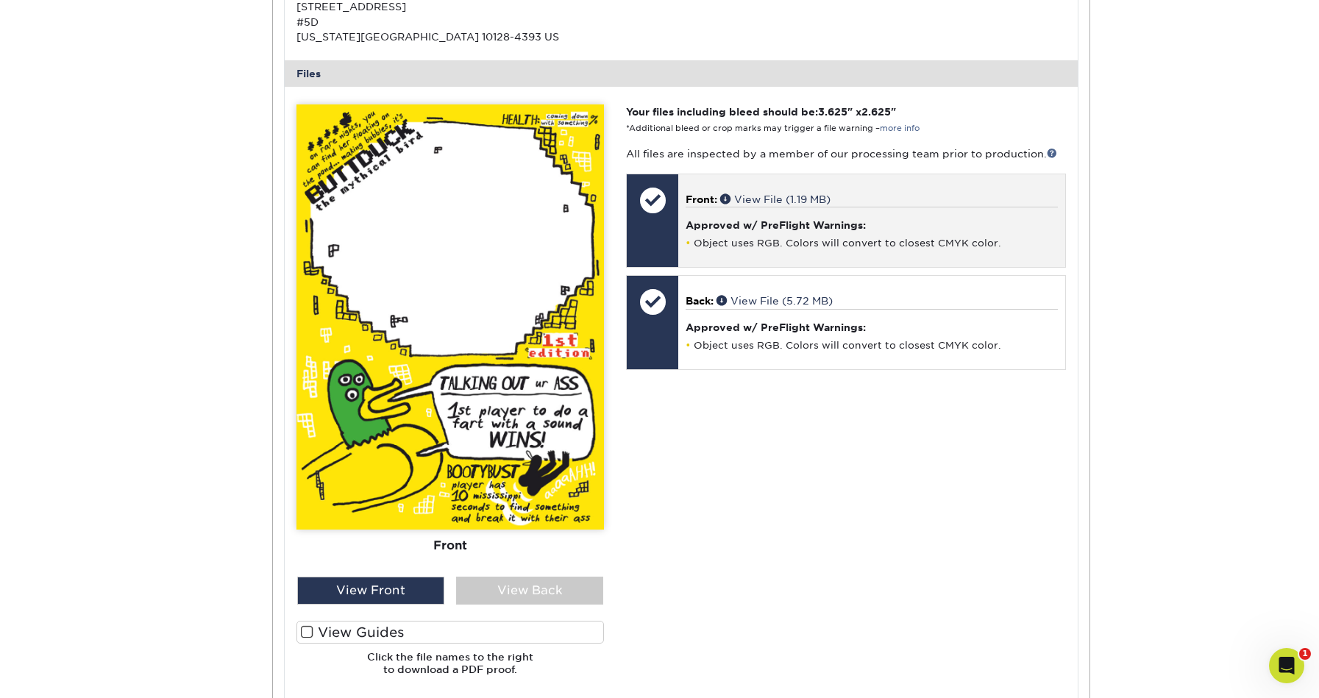
scroll to position [585, 0]
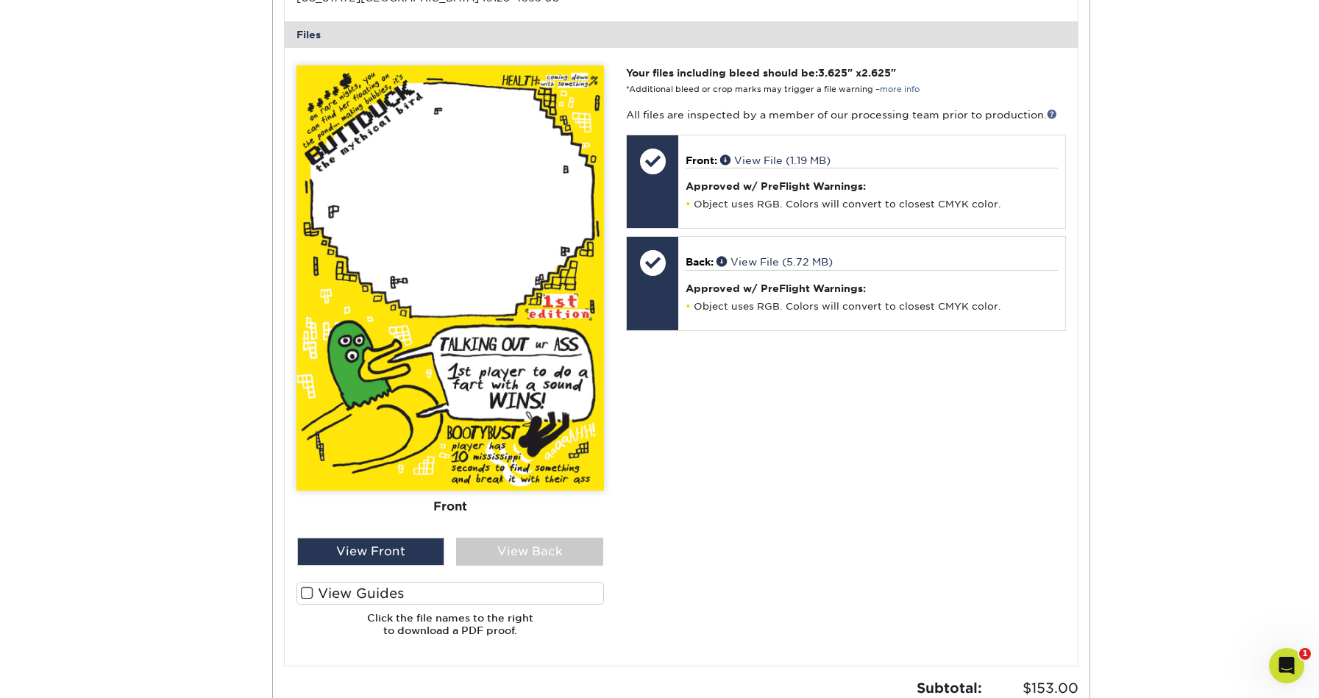
click at [491, 395] on img at bounding box center [449, 277] width 307 height 425
click at [530, 547] on div "View Back" at bounding box center [529, 552] width 147 height 28
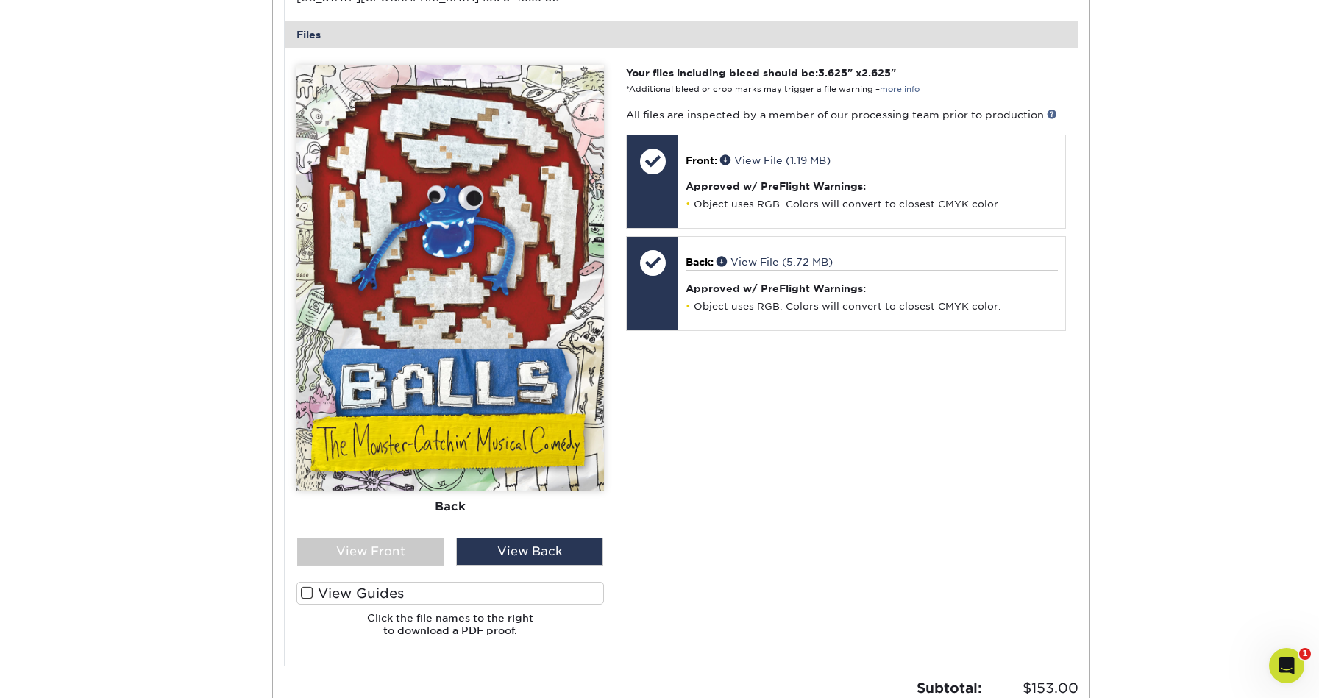
click at [439, 530] on div "Front Back" at bounding box center [449, 301] width 307 height 472
click at [421, 531] on div "Front Back" at bounding box center [449, 301] width 307 height 472
click at [421, 548] on div "View Front" at bounding box center [370, 552] width 147 height 28
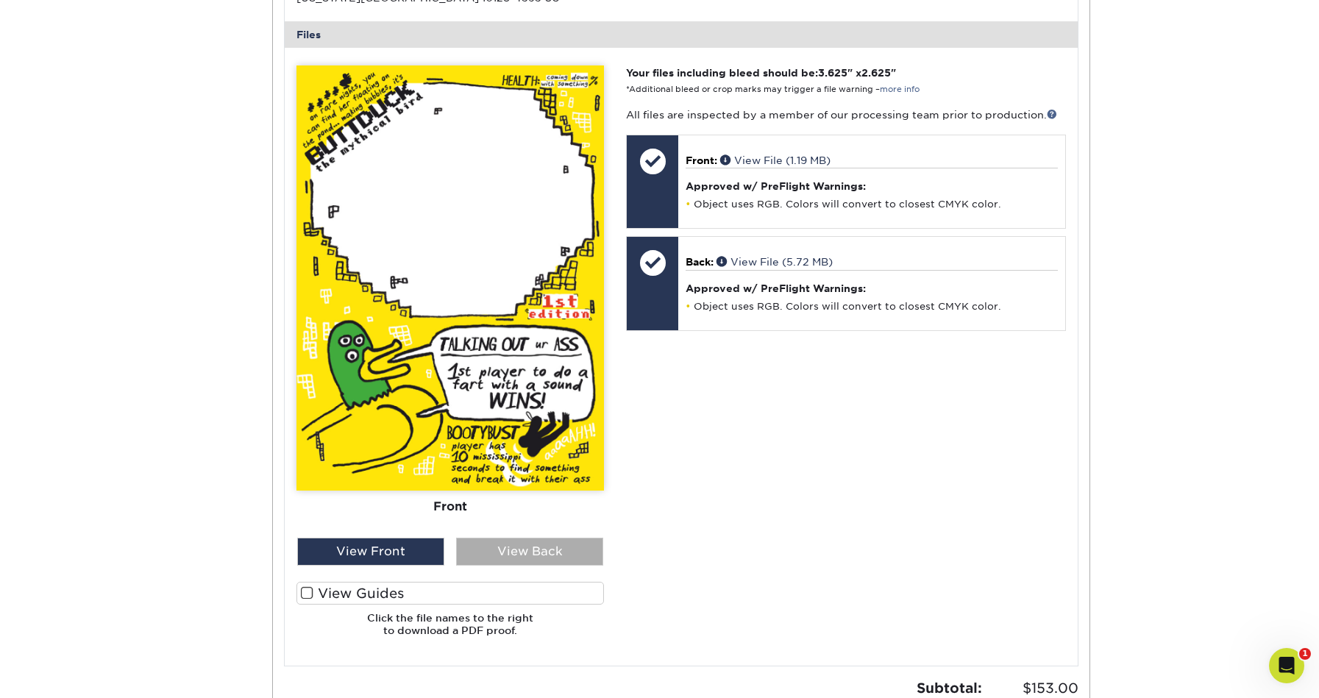
click at [516, 554] on div "View Back" at bounding box center [529, 552] width 147 height 28
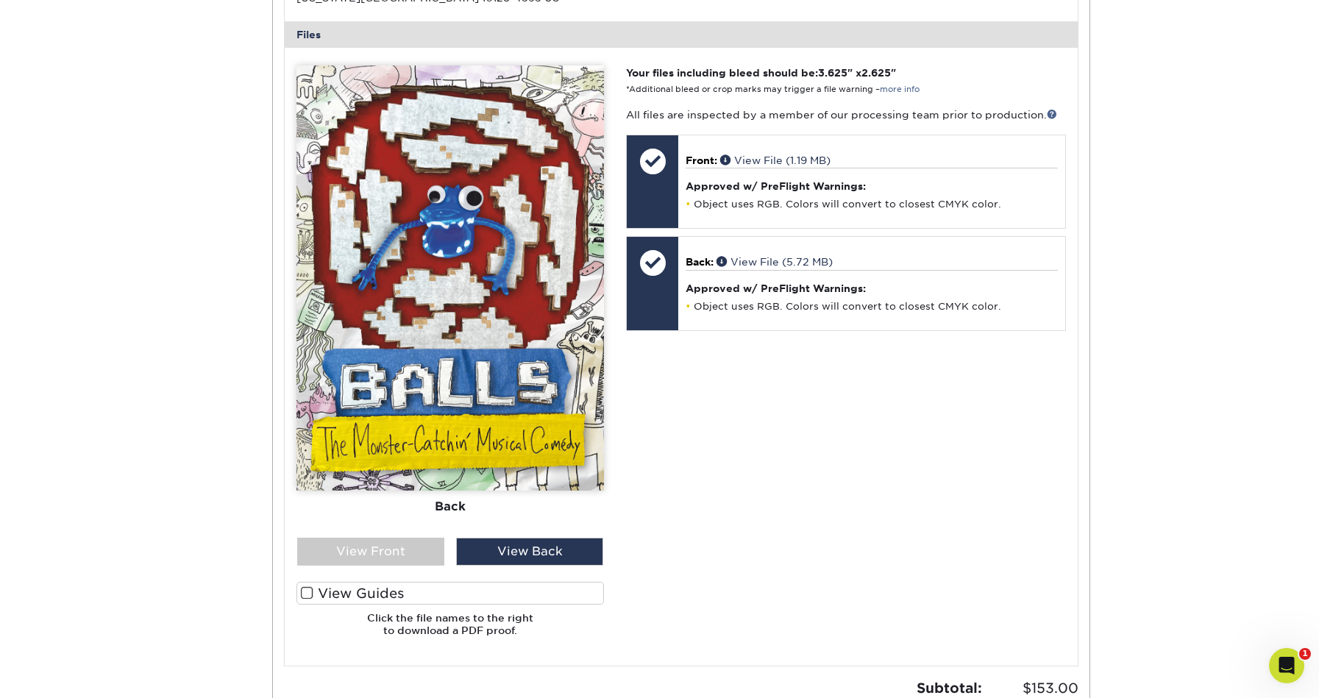
drag, startPoint x: 539, startPoint y: 129, endPoint x: 552, endPoint y: 139, distance: 16.2
click at [0, 0] on div "Order History Account Overview Contact Information Change Password Address Book…" at bounding box center [659, 200] width 1319 height 1304
click at [374, 545] on div "View Front" at bounding box center [370, 552] width 147 height 28
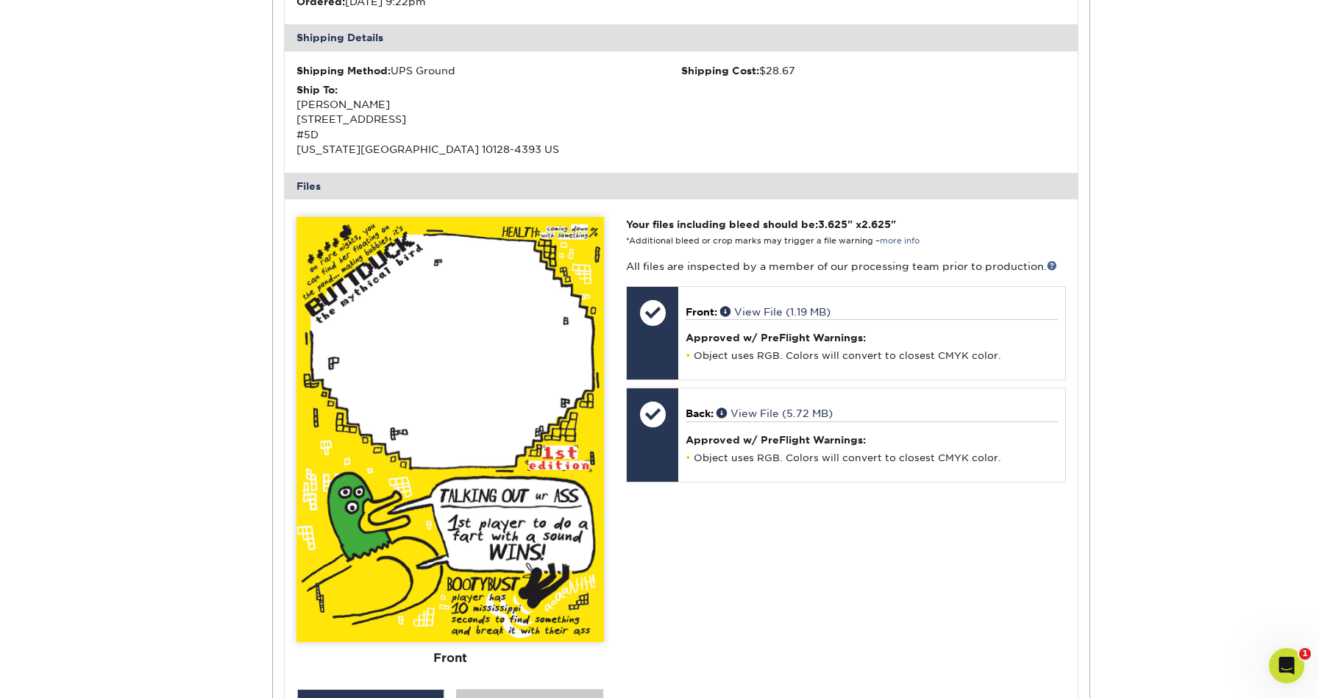
scroll to position [0, 0]
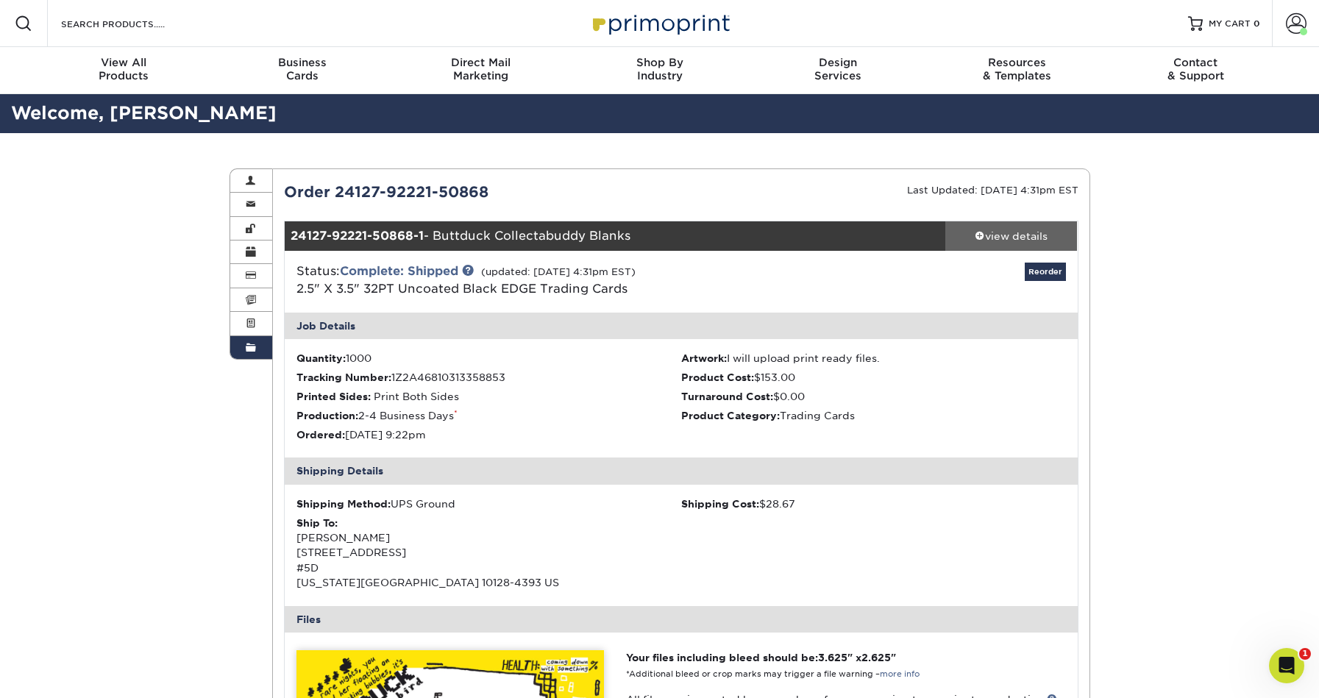
click at [1006, 224] on link "view details" at bounding box center [1011, 235] width 132 height 29
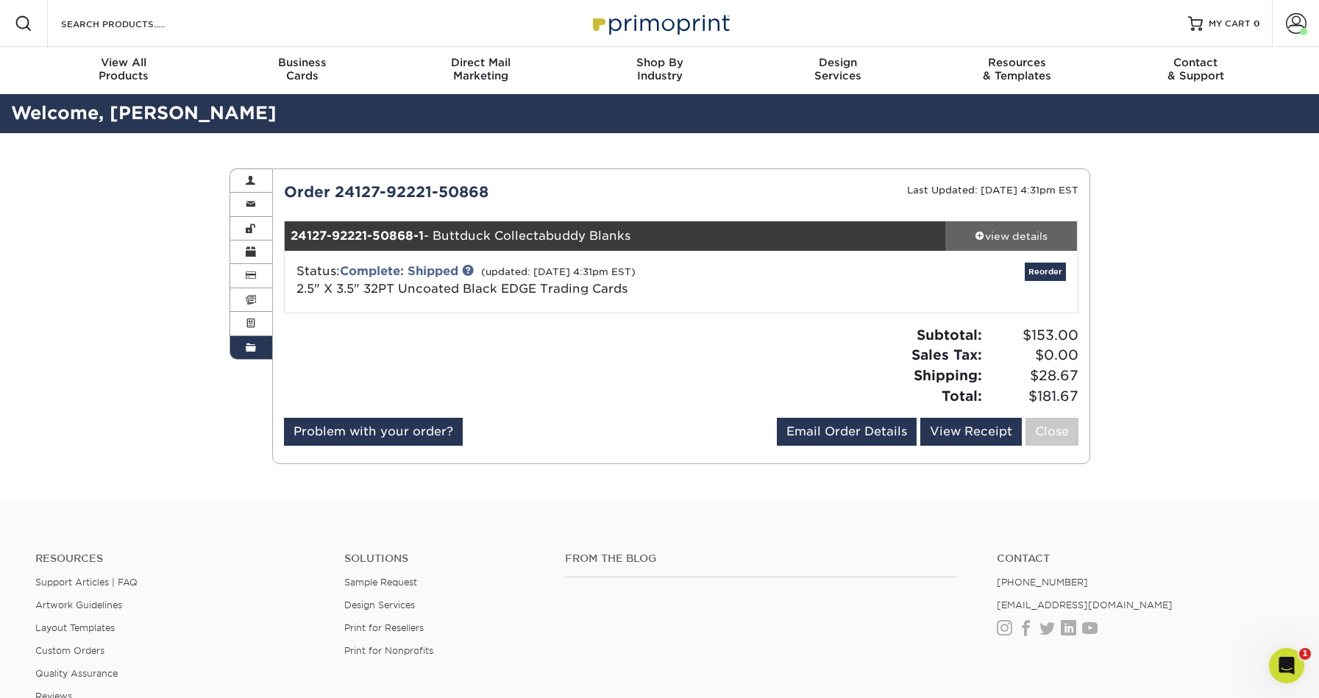
click at [1006, 224] on link "view details" at bounding box center [1011, 235] width 132 height 29
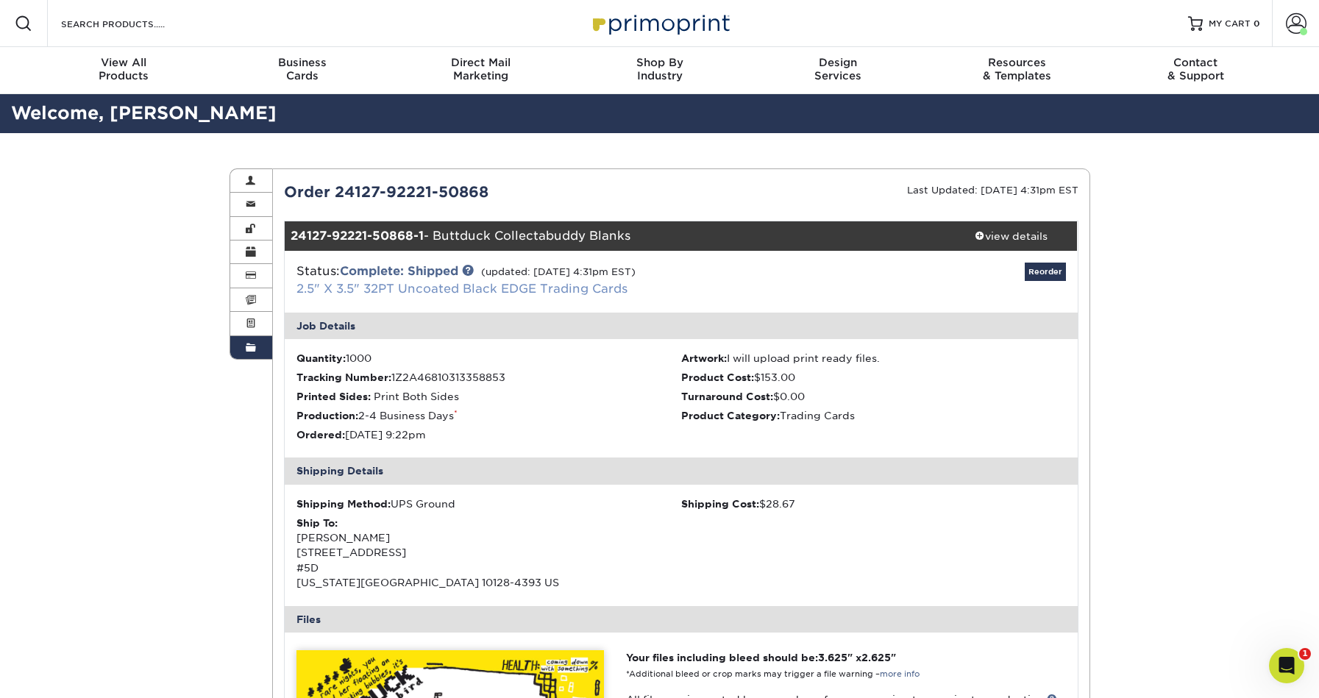
click at [449, 291] on link "2.5" X 3.5" 32PT Uncoated Black EDGE Trading Cards" at bounding box center [461, 289] width 331 height 14
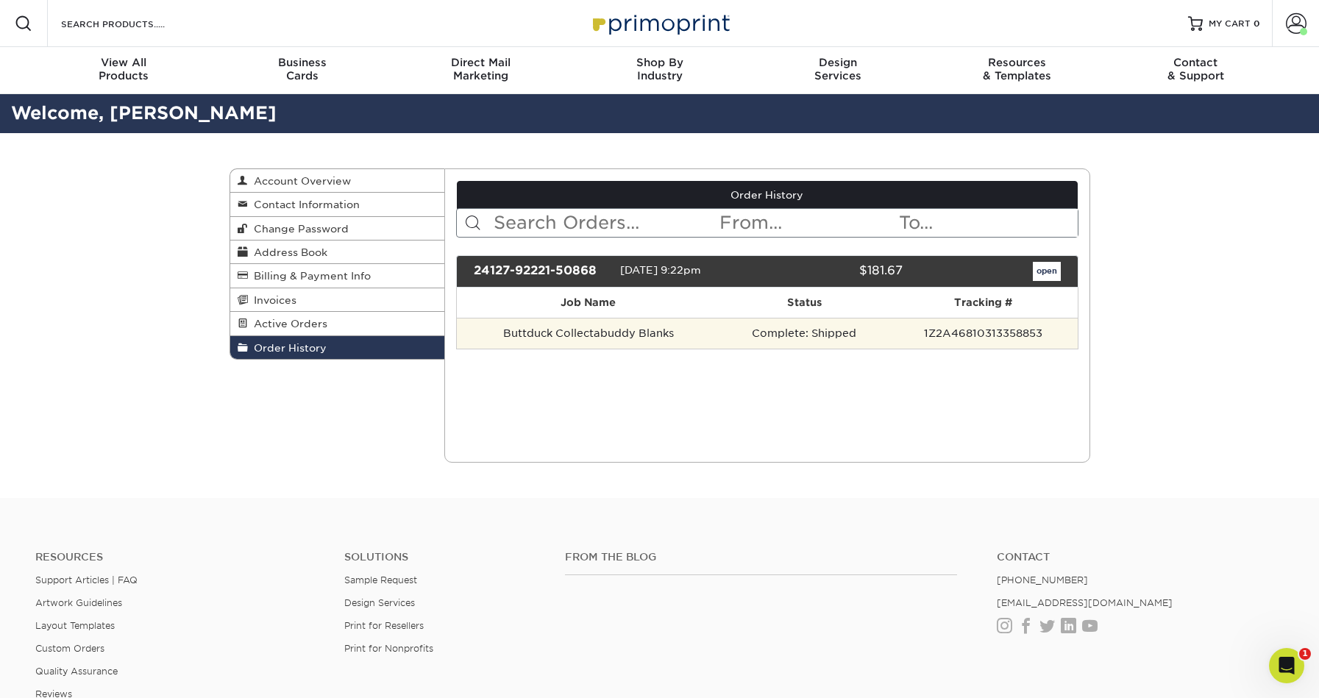
click at [533, 331] on td "Buttduck Collectabuddy Blanks" at bounding box center [588, 333] width 263 height 31
click at [1007, 330] on td "1Z2A46810313358853" at bounding box center [983, 333] width 189 height 31
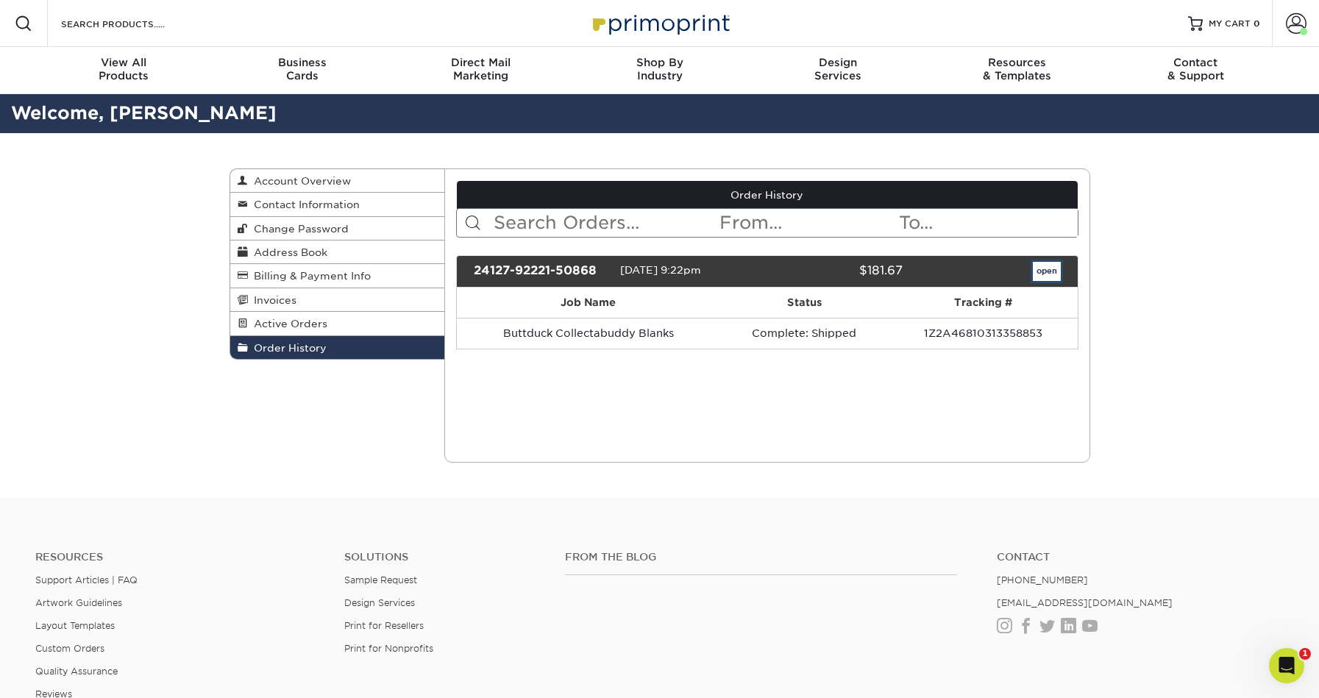
click at [1053, 276] on link "open" at bounding box center [1047, 271] width 28 height 19
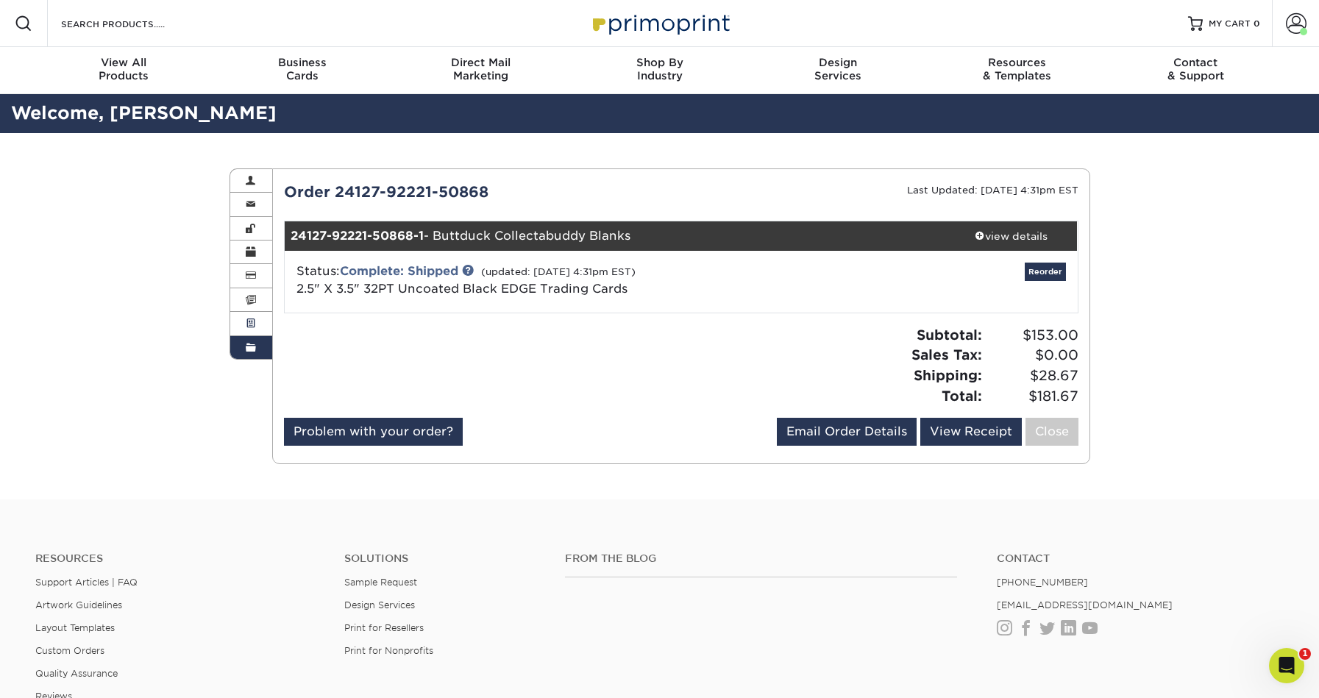
click at [258, 335] on link "Active Orders" at bounding box center [251, 324] width 43 height 24
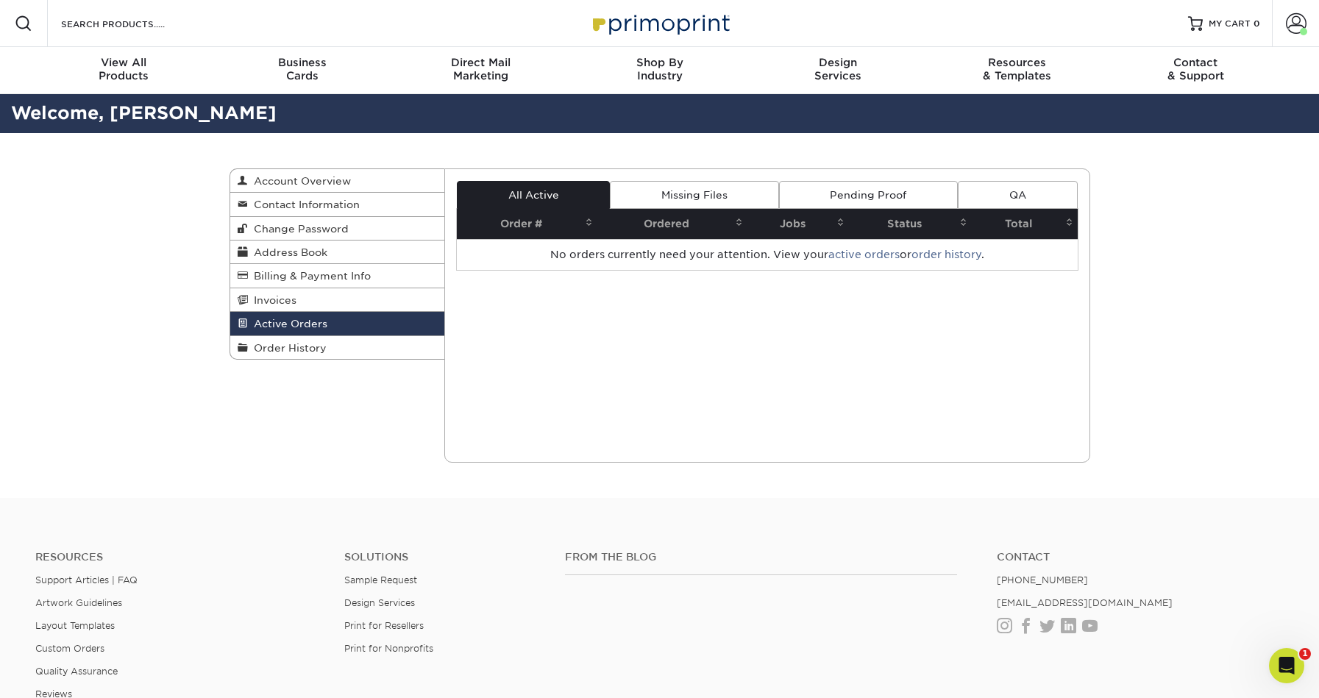
click at [727, 187] on link "Missing Files" at bounding box center [694, 195] width 168 height 28
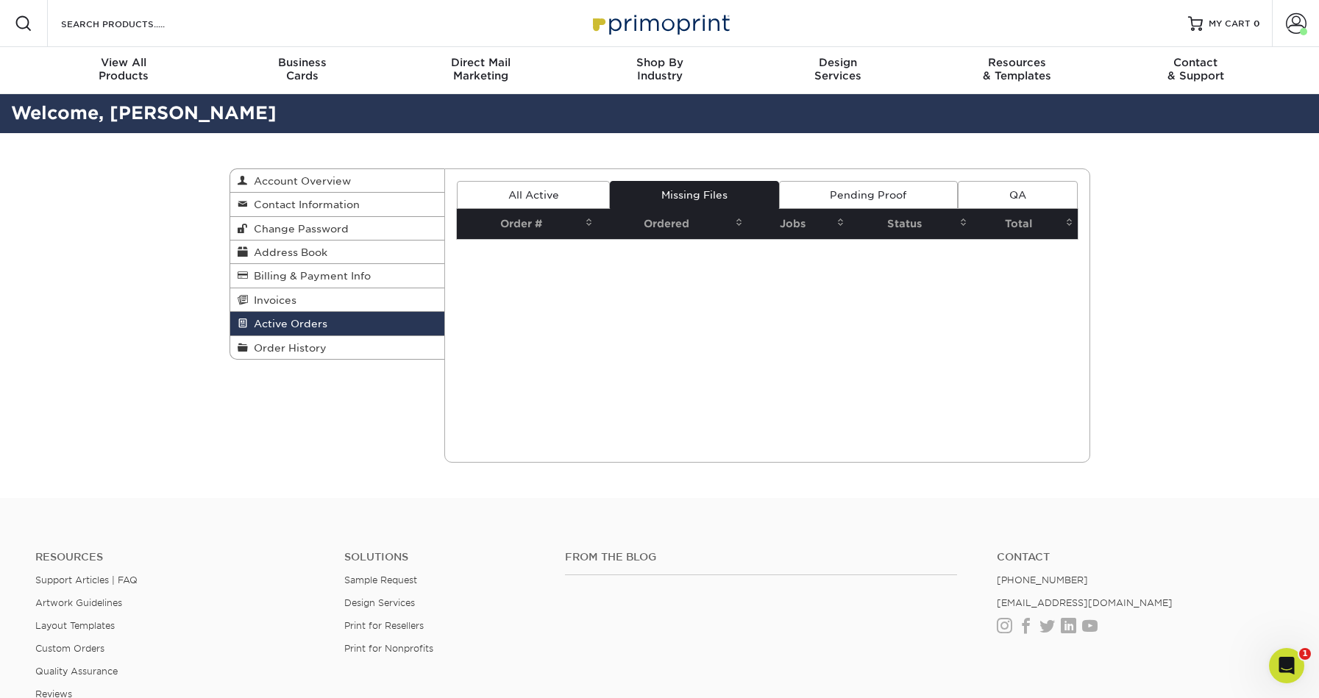
click at [901, 177] on div "Current Orders 0 Active 0 Missing Files" at bounding box center [767, 315] width 646 height 294
click at [901, 185] on link "Pending Proof" at bounding box center [868, 195] width 179 height 28
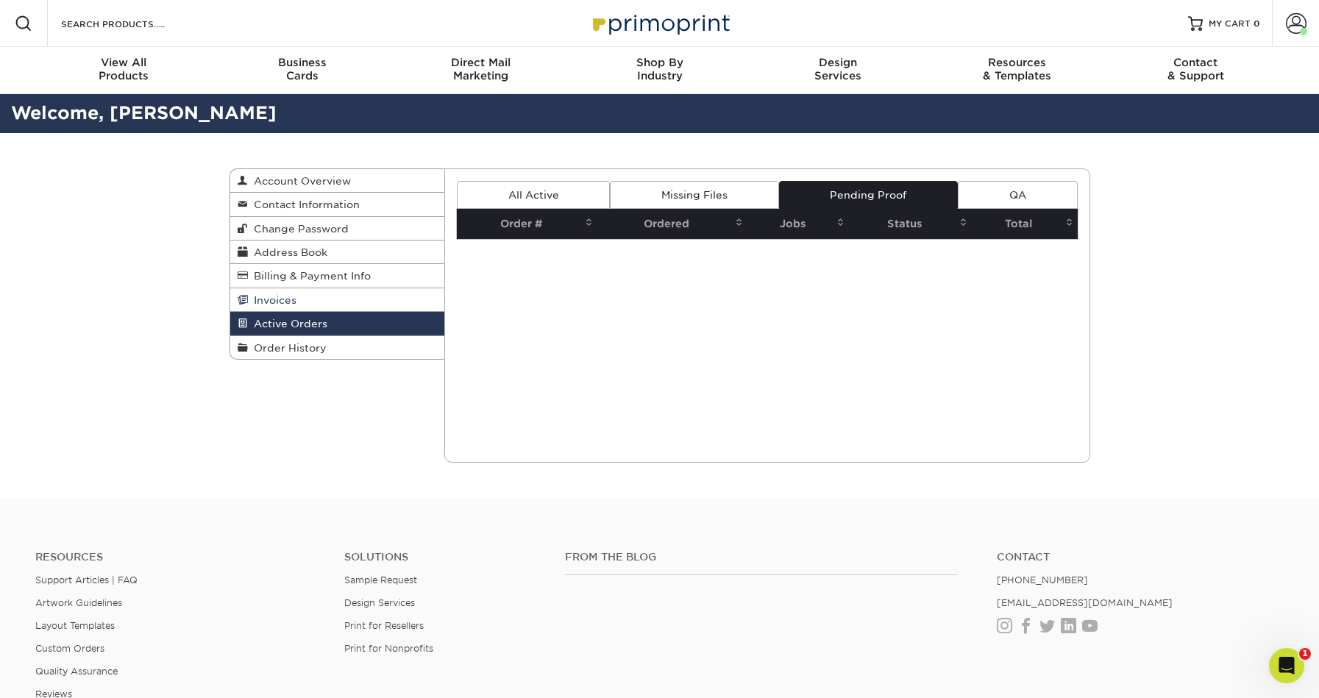
click at [409, 302] on link "Invoices" at bounding box center [337, 300] width 215 height 24
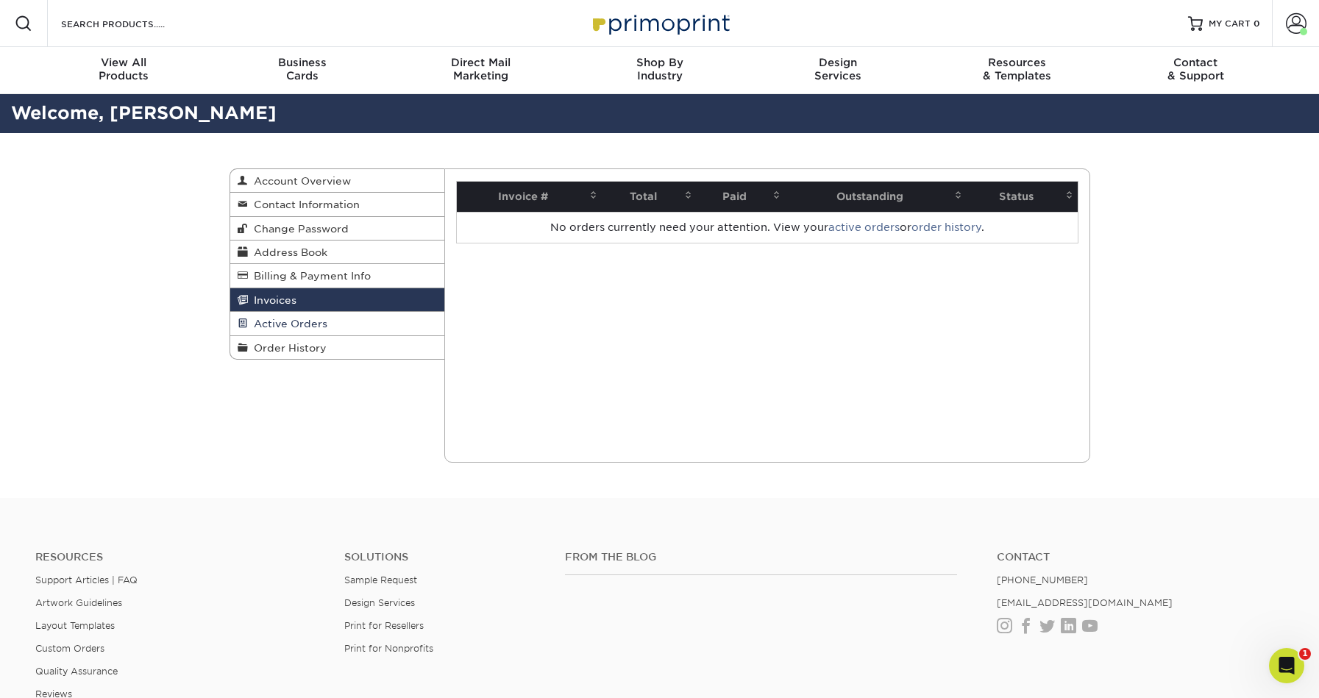
click at [393, 332] on link "Active Orders" at bounding box center [337, 324] width 215 height 24
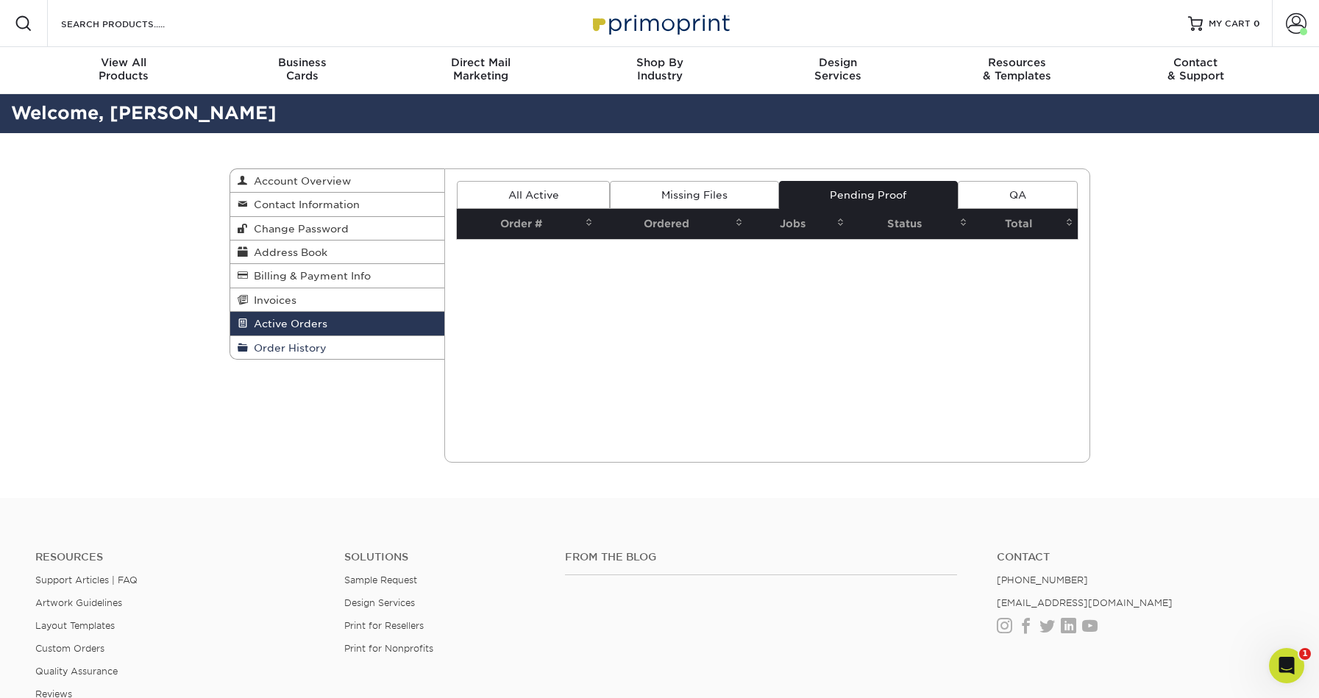
click at [395, 359] on link "Order History" at bounding box center [337, 347] width 215 height 23
